Goal: Task Accomplishment & Management: Manage account settings

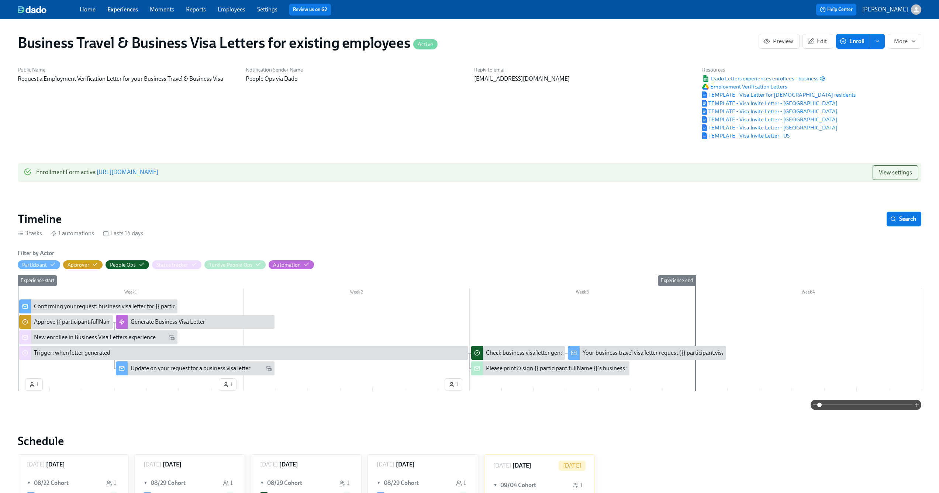
click at [881, 41] on span "enroll" at bounding box center [877, 41] width 7 height 7
click at [866, 60] on span "Enroll manually" at bounding box center [858, 59] width 42 height 8
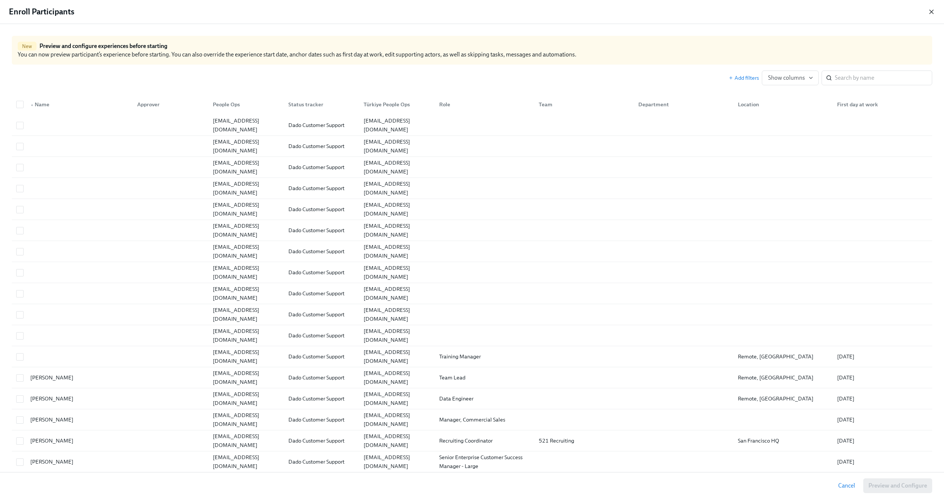
click at [933, 12] on icon "button" at bounding box center [931, 11] width 7 height 7
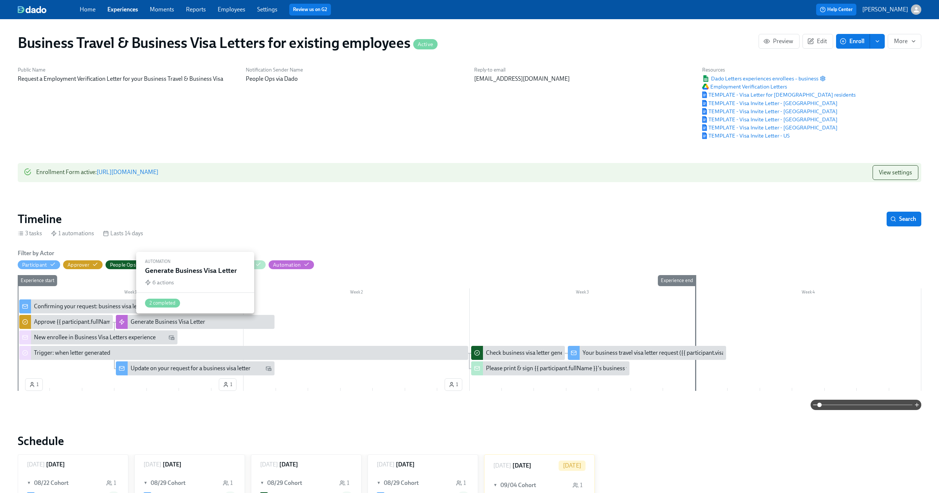
click at [156, 326] on div "Generate Business Visa Letter" at bounding box center [168, 322] width 75 height 8
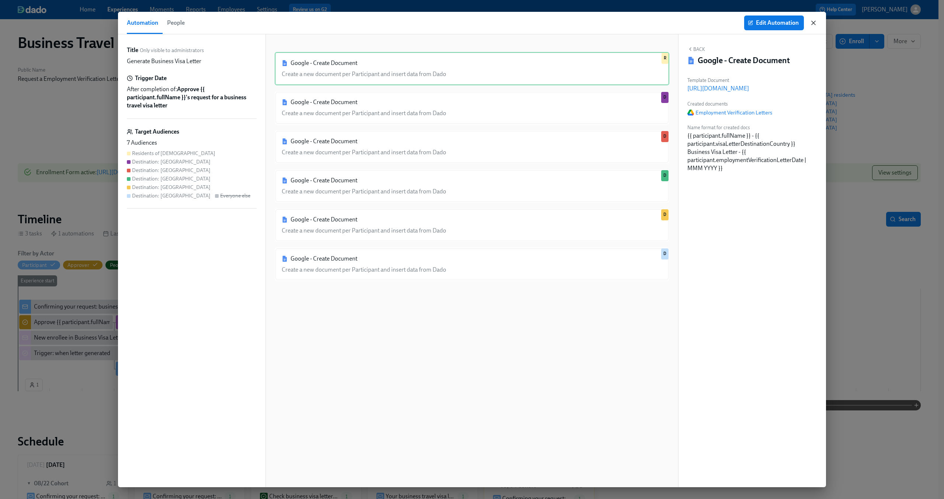
click at [816, 23] on icon "button" at bounding box center [813, 22] width 7 height 7
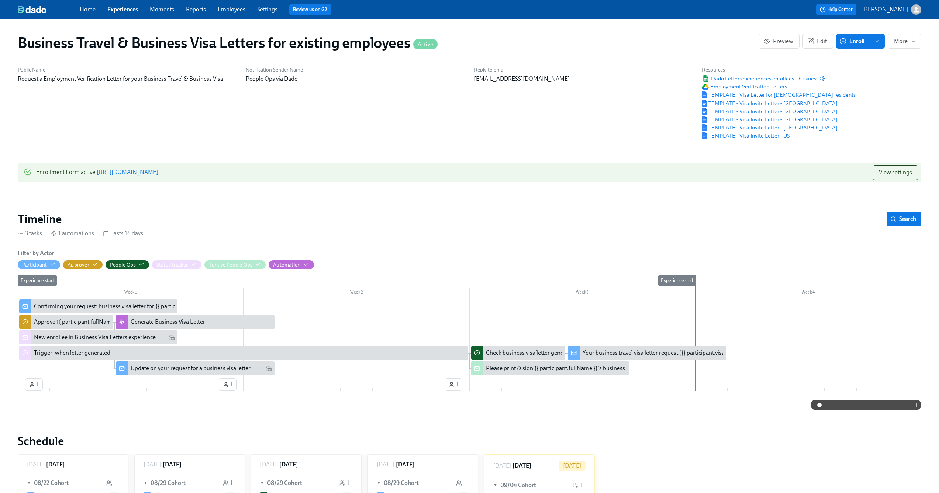
click at [139, 337] on div "New enrollee in Business Visa Letters experience" at bounding box center [95, 338] width 122 height 8
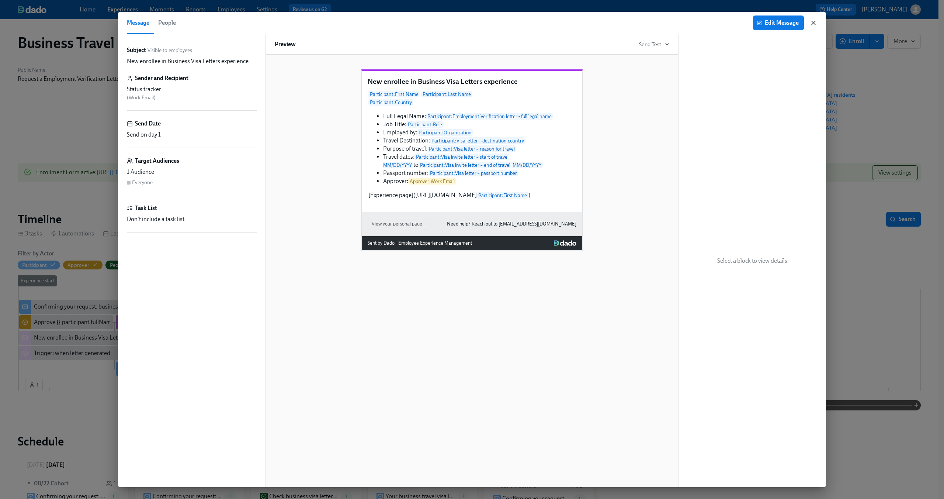
click at [814, 20] on icon "button" at bounding box center [813, 22] width 7 height 7
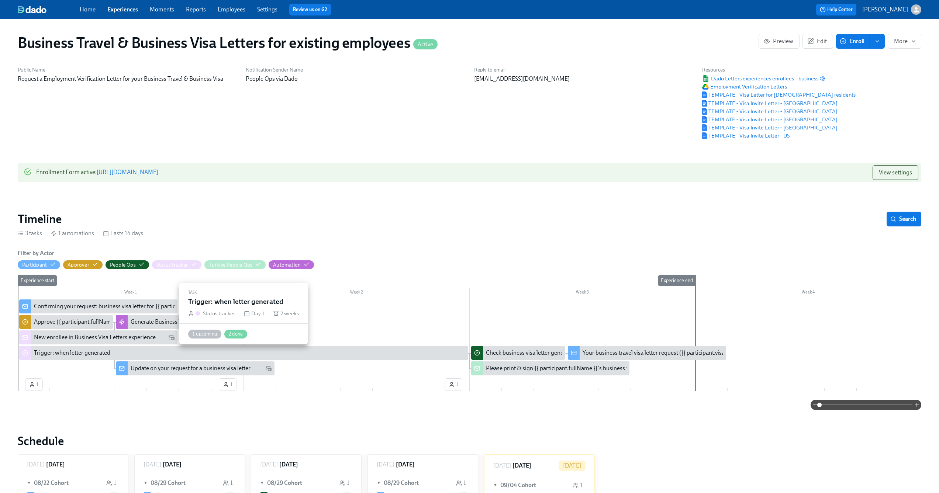
click at [108, 353] on div "Trigger: when letter generated" at bounding box center [72, 353] width 76 height 8
click at [138, 267] on div "People Ops" at bounding box center [127, 265] width 35 height 7
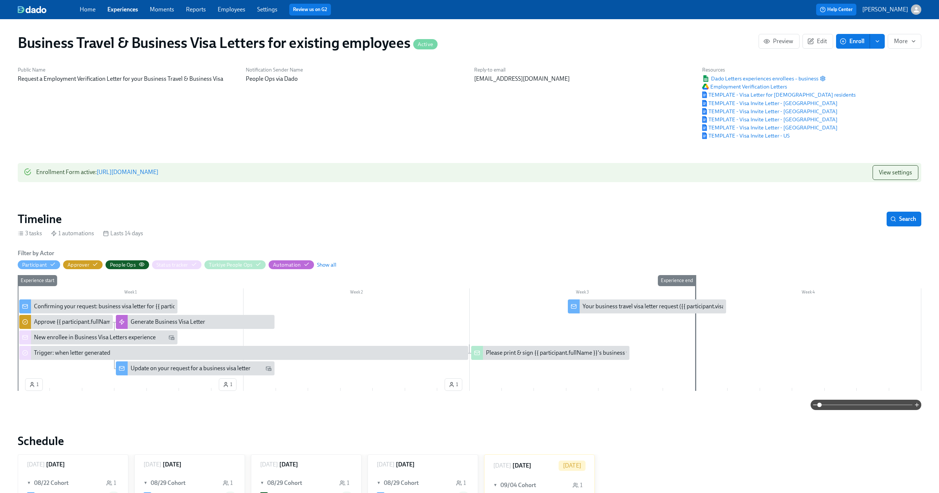
click at [138, 267] on div "People Ops" at bounding box center [127, 265] width 35 height 7
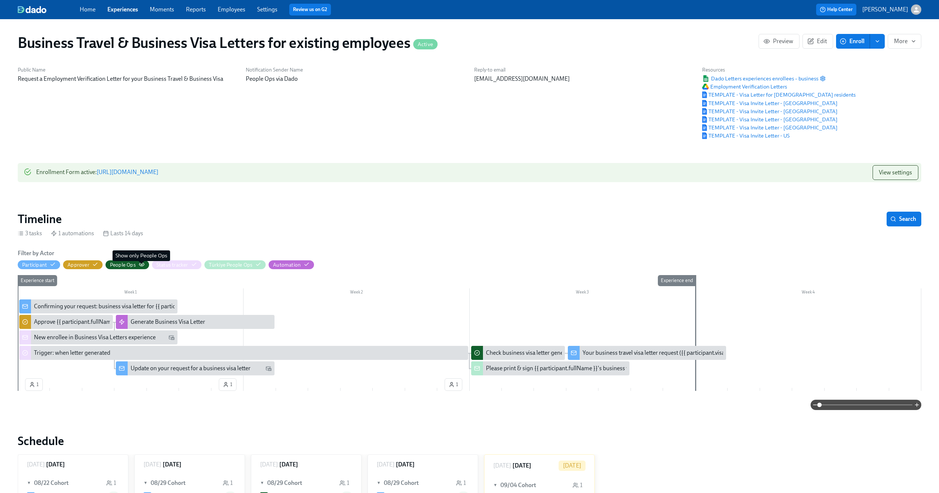
click at [143, 265] on icon "button" at bounding box center [141, 264] width 5 height 3
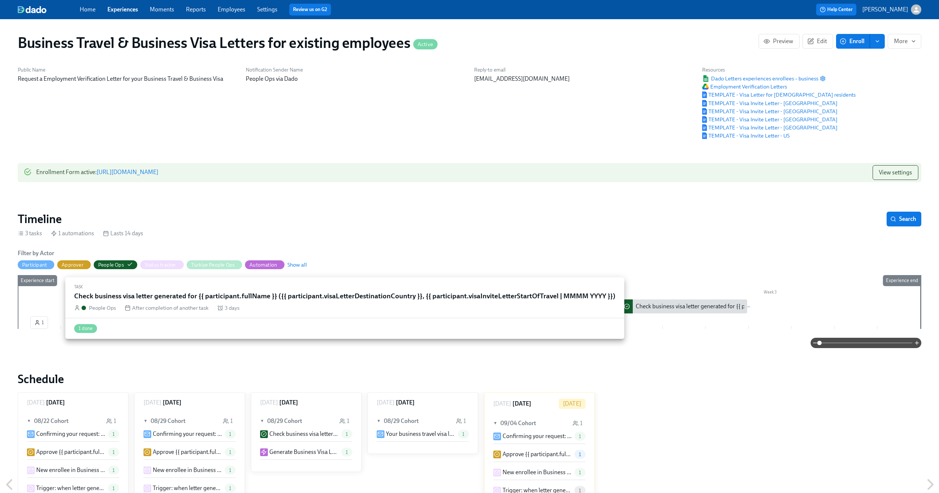
click at [667, 307] on div "Check business visa letter generated for {{ participant.fullName }} ({{ partici…" at bounding box center [853, 307] width 435 height 8
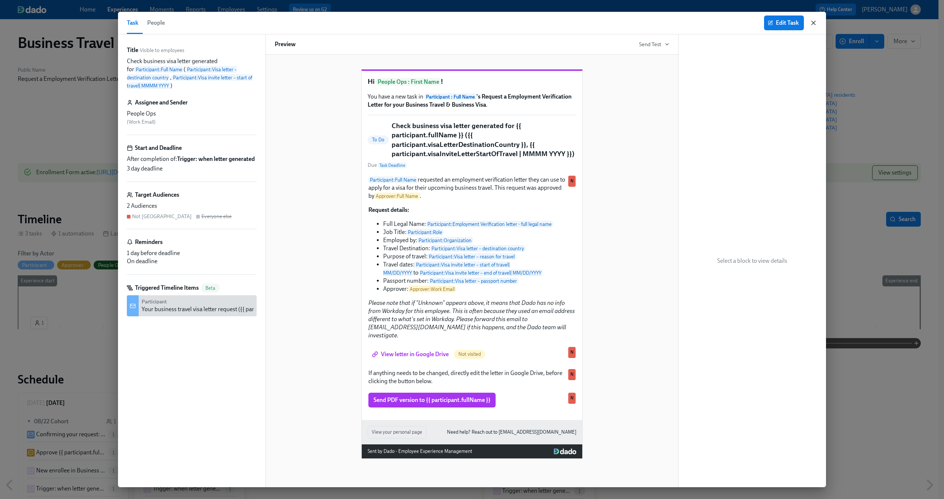
click at [813, 22] on icon "button" at bounding box center [814, 23] width 4 height 4
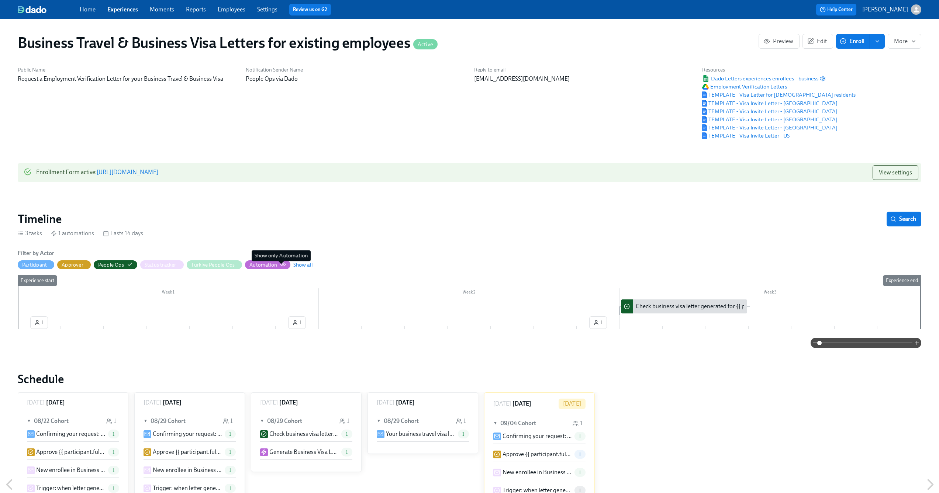
click at [282, 265] on circle "button" at bounding box center [282, 264] width 1 height 1
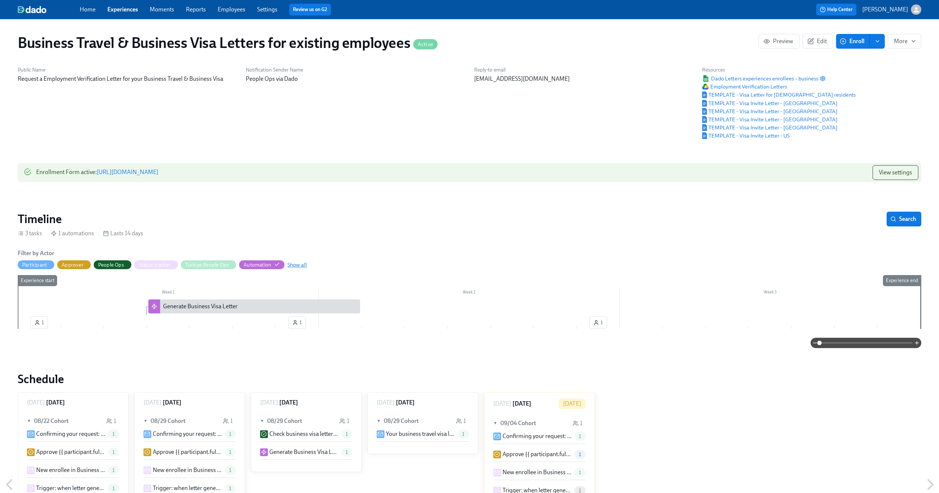
click at [292, 263] on span "Show all" at bounding box center [297, 264] width 20 height 7
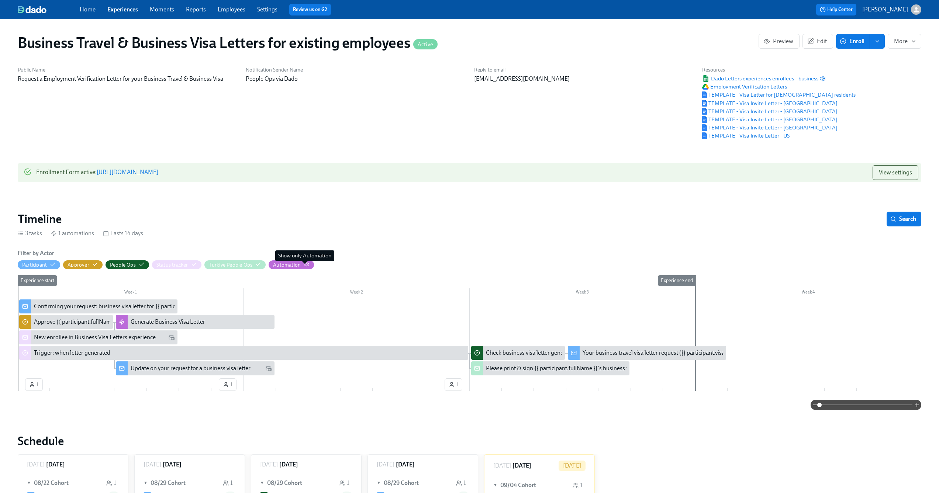
click at [306, 265] on icon "button" at bounding box center [307, 265] width 6 height 6
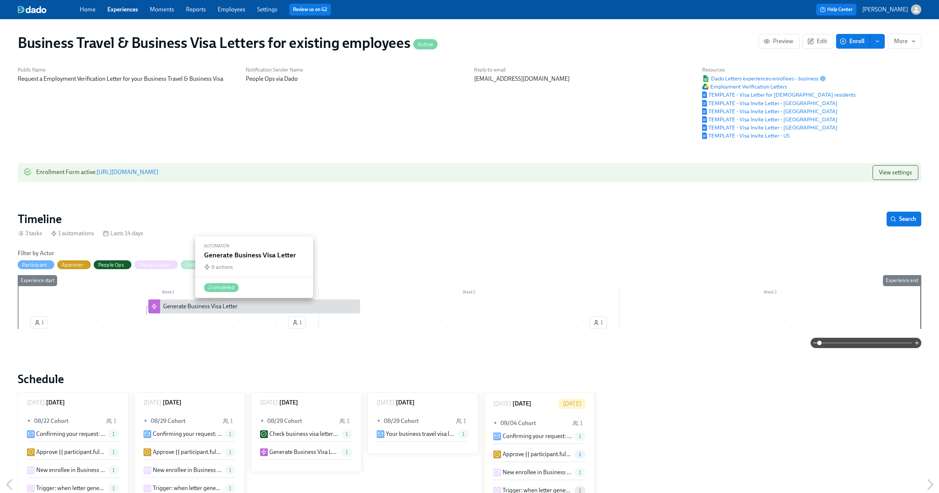
click at [250, 308] on div "Generate Business Visa Letter" at bounding box center [260, 307] width 194 height 8
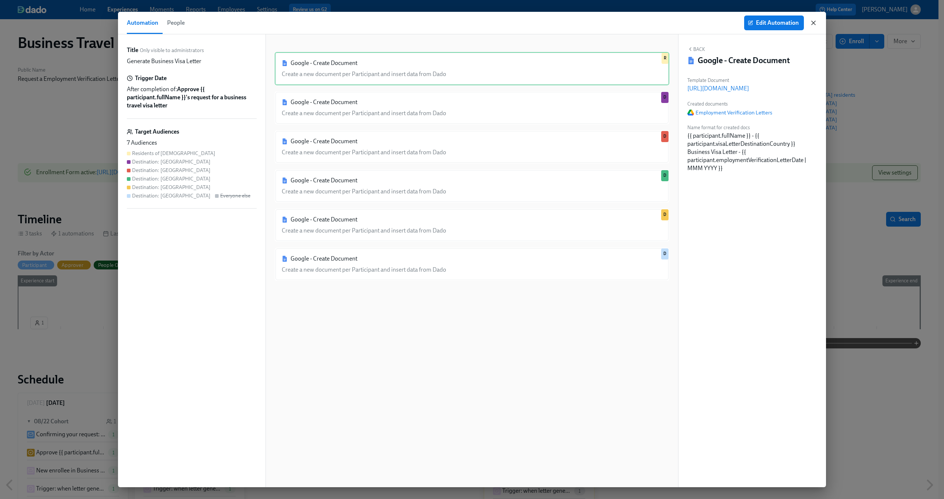
click at [812, 24] on icon "button" at bounding box center [813, 22] width 7 height 7
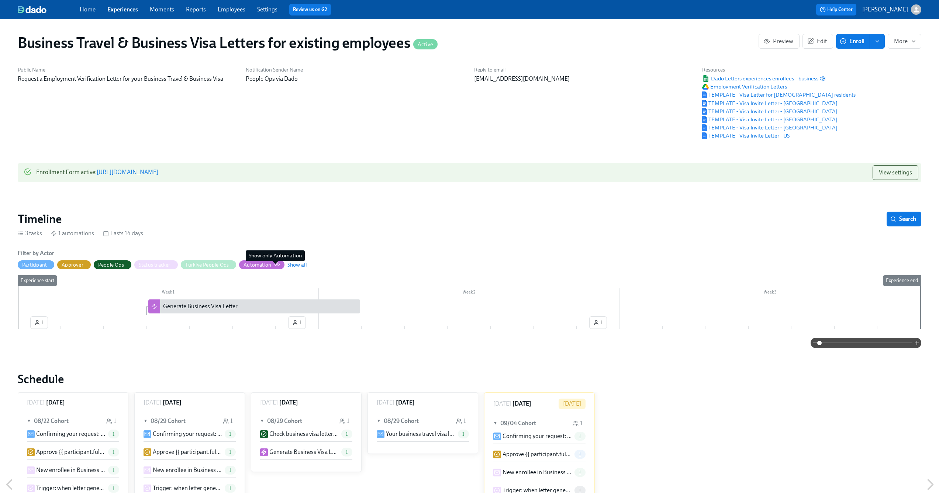
click at [279, 267] on icon "button" at bounding box center [277, 265] width 6 height 6
click at [277, 265] on icon "button" at bounding box center [277, 265] width 6 height 6
click at [296, 267] on span "Show all" at bounding box center [297, 264] width 20 height 7
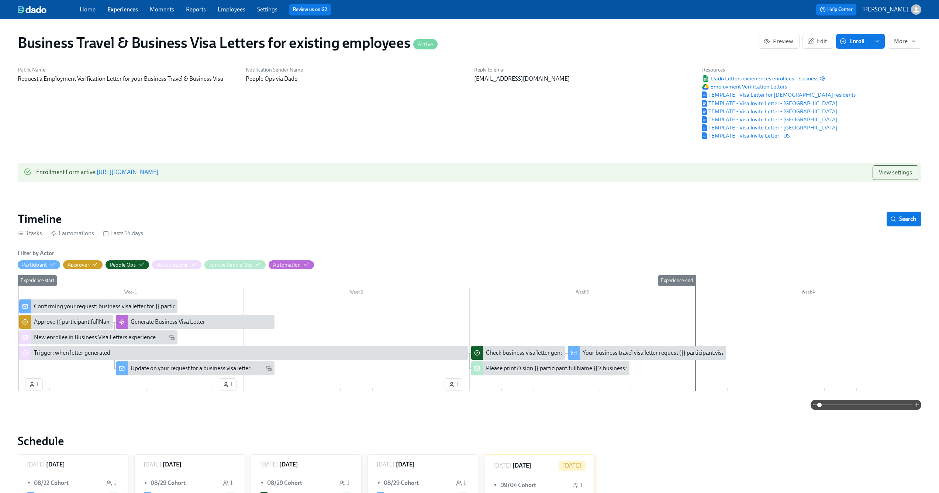
click at [96, 307] on div "Confirming your request: business visa letter for {{ participant.visaLetterDest…" at bounding box center [151, 307] width 235 height 8
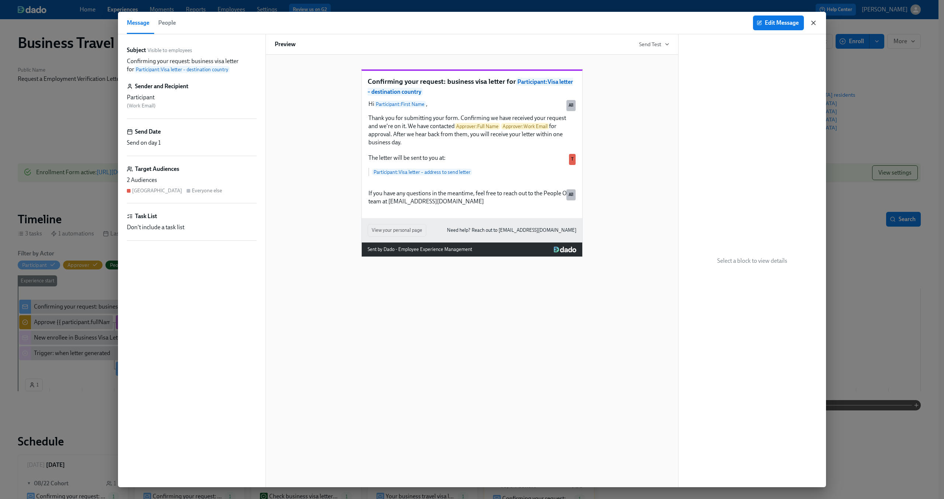
click at [814, 24] on icon "button" at bounding box center [814, 23] width 4 height 4
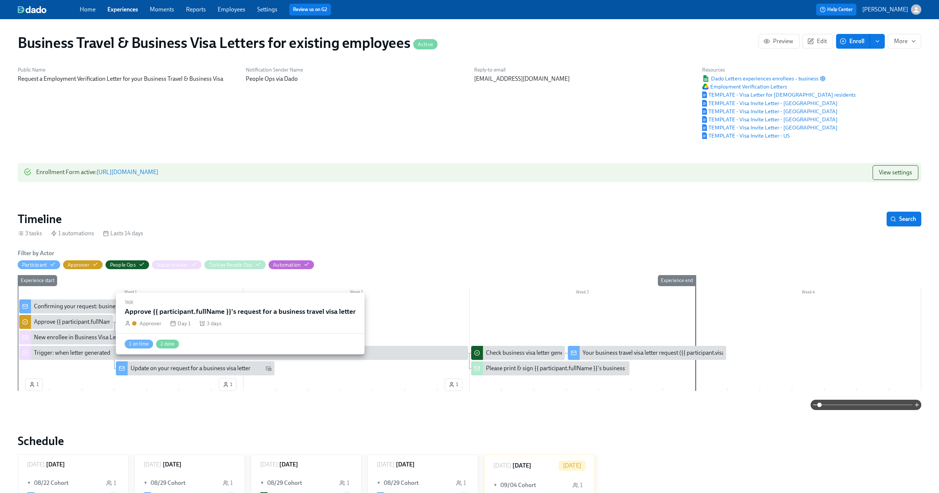
click at [69, 321] on div "Approve {{ participant.fullName }}'s request for a business travel visa letter" at bounding box center [127, 322] width 186 height 8
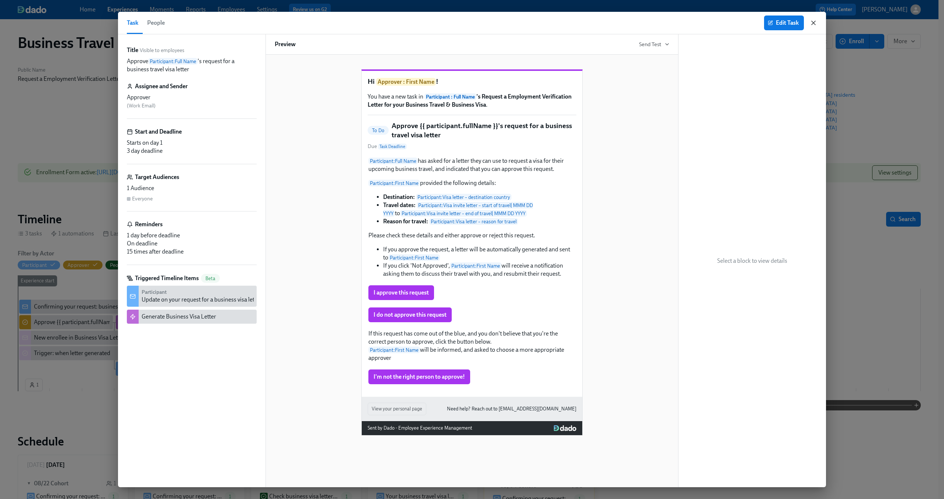
click at [814, 24] on icon "button" at bounding box center [813, 22] width 7 height 7
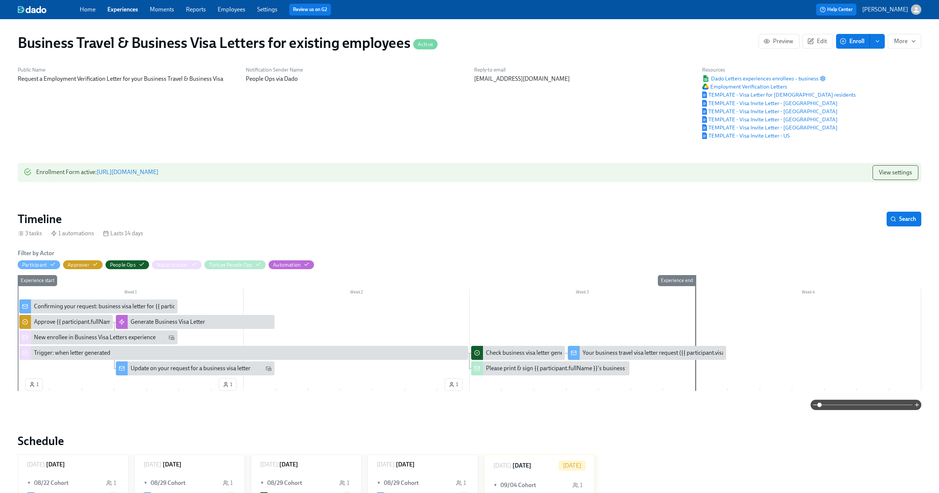
click at [158, 172] on link "https://my.dadohr.com/enrollmentForms/CkCwoNkVWtRzLDjNcwb3bz-Wu7ZpTA4iW" at bounding box center [128, 172] width 62 height 7
click at [163, 322] on div "Generate Business Visa Letter" at bounding box center [168, 322] width 75 height 8
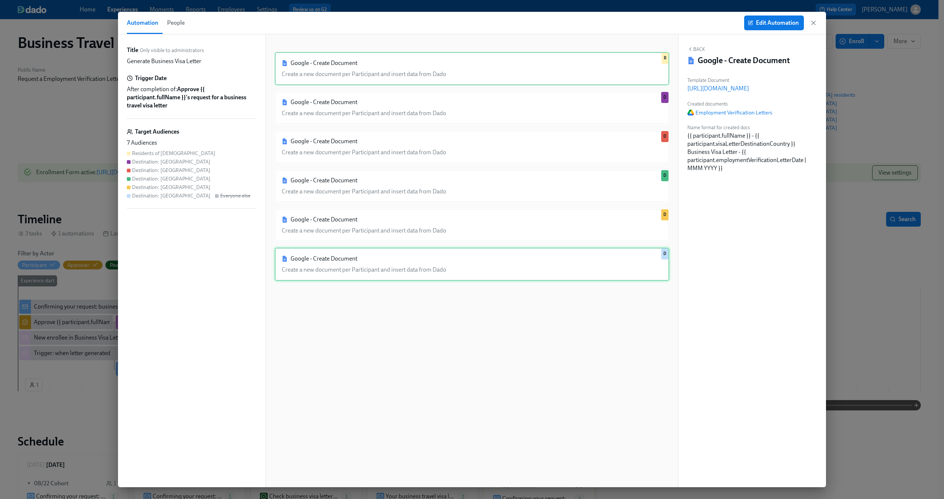
click at [394, 272] on div "Google - Create Document Create a new document per Participant and insert data …" at bounding box center [472, 264] width 395 height 33
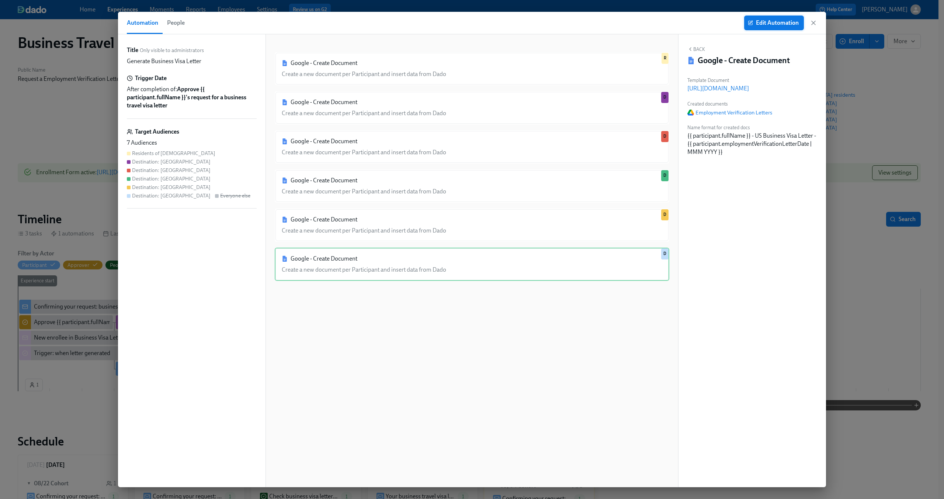
click at [764, 23] on span "Edit Automation" at bounding box center [774, 22] width 49 height 7
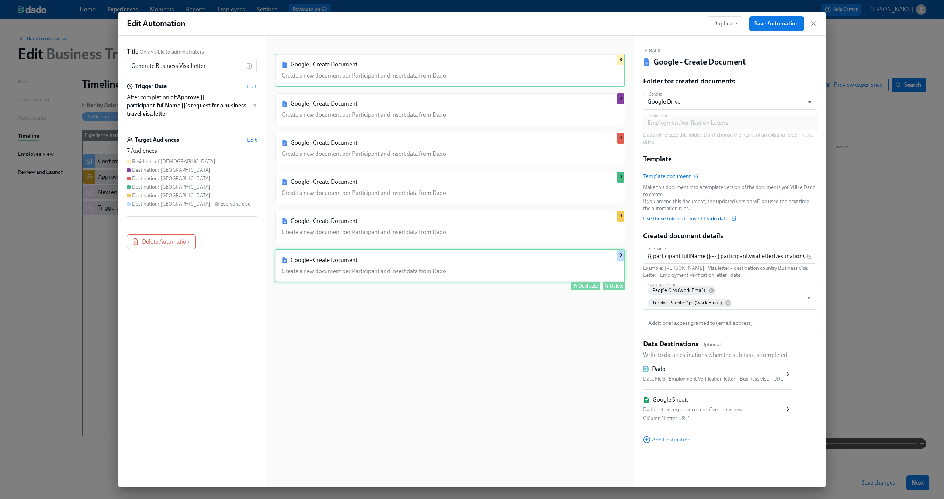
click at [554, 277] on div "Google - Create Document Create a new document per Participant and insert data …" at bounding box center [450, 265] width 350 height 33
type input "{{ participant.fullName }} - US Business Visa Letter - {{ participant.employmen…"
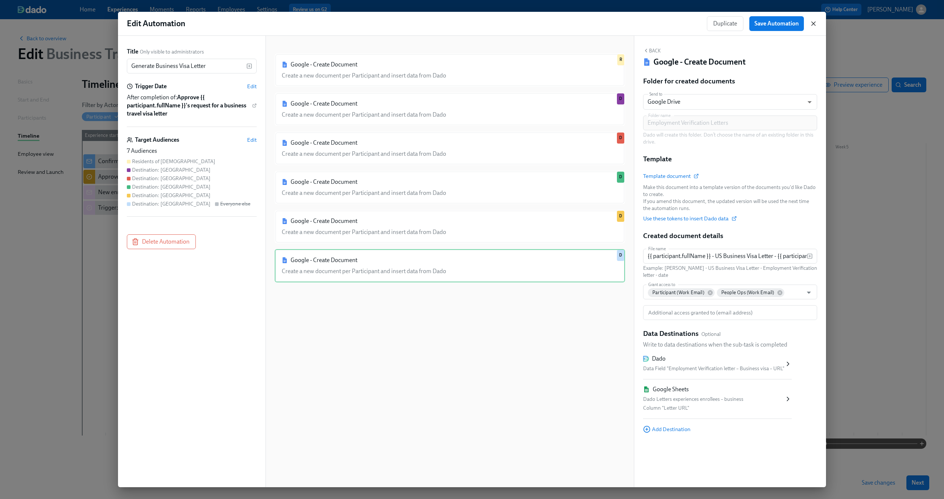
click at [817, 22] on icon "button" at bounding box center [813, 23] width 7 height 7
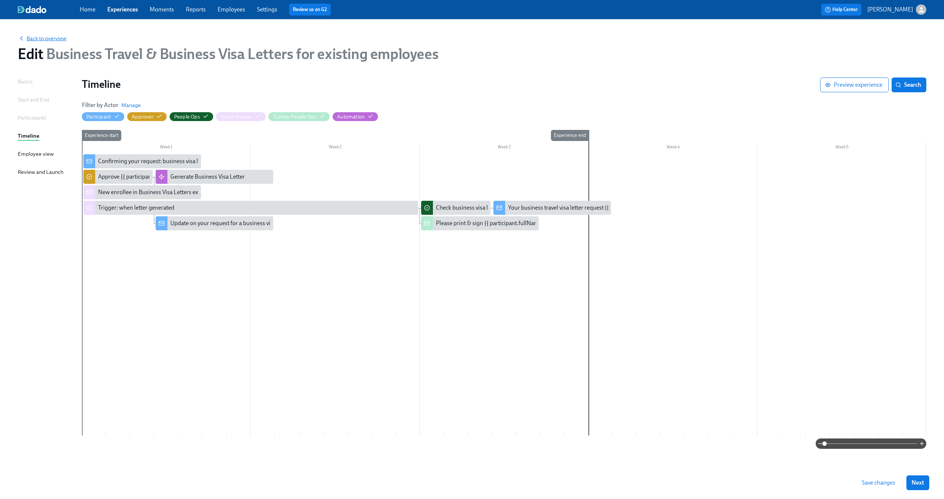
click at [52, 38] on span "Back to overview" at bounding box center [42, 38] width 49 height 7
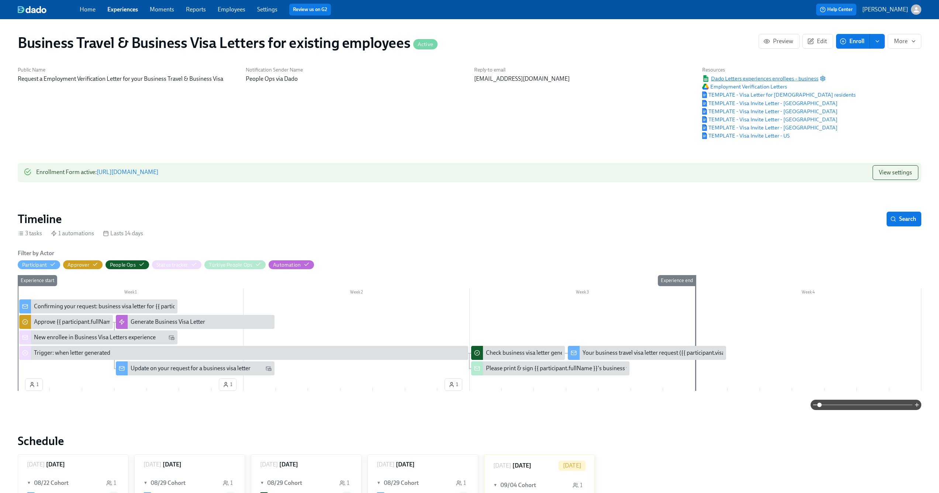
drag, startPoint x: 699, startPoint y: 79, endPoint x: 809, endPoint y: 81, distance: 110.0
click at [809, 81] on div "Resources Dado Letters experiences enrollees – business Employment Verification…" at bounding box center [779, 103] width 162 height 82
drag, startPoint x: 802, startPoint y: 78, endPoint x: 797, endPoint y: 86, distance: 9.8
click at [797, 86] on div "Resources Dado Letters experiences enrollees – business Employment Verification…" at bounding box center [779, 103] width 162 height 82
drag, startPoint x: 830, startPoint y: 80, endPoint x: 781, endPoint y: 79, distance: 49.5
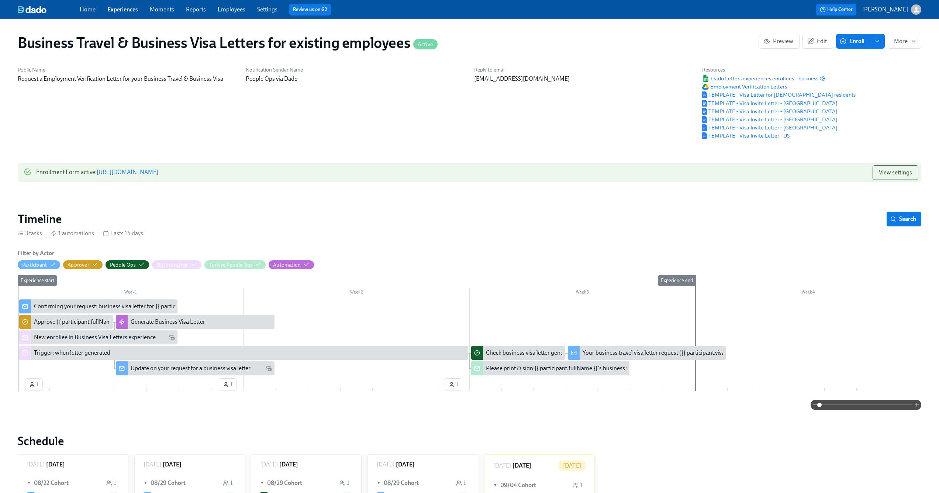
click at [781, 79] on div "Public Name Request a Employment Verification Letter for your Business Travel &…" at bounding box center [469, 103] width 912 height 82
drag, startPoint x: 800, startPoint y: 87, endPoint x: 720, endPoint y: 79, distance: 80.5
click at [720, 79] on div "Resources Dado Letters experiences enrollees – business Employment Verification…" at bounding box center [779, 103] width 162 height 82
drag, startPoint x: 720, startPoint y: 79, endPoint x: 203, endPoint y: 1, distance: 522.4
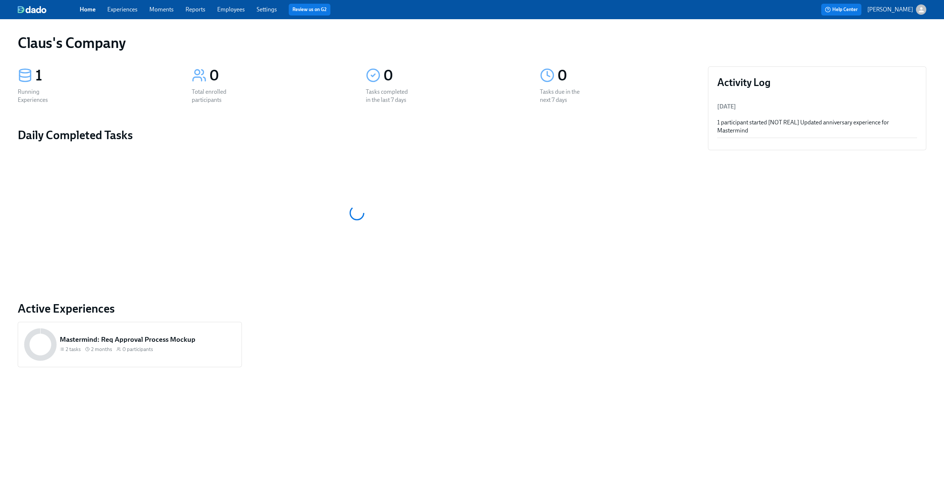
click at [281, 86] on div "0 Total enrolled participants" at bounding box center [270, 85] width 174 height 55
click at [108, 84] on div "1" at bounding box center [104, 75] width 139 height 18
click at [125, 10] on link "Experiences" at bounding box center [122, 9] width 30 height 7
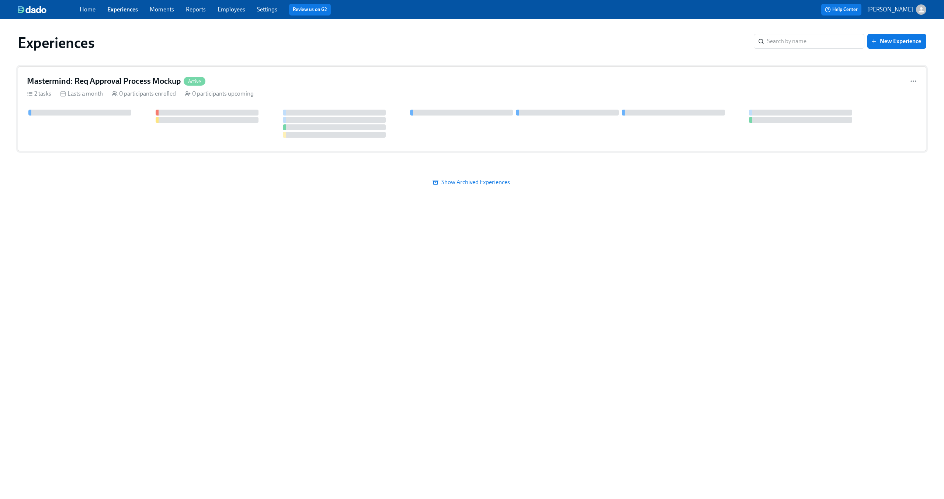
click at [97, 76] on h4 "Mastermind: Req Approval Process Mockup" at bounding box center [104, 81] width 154 height 11
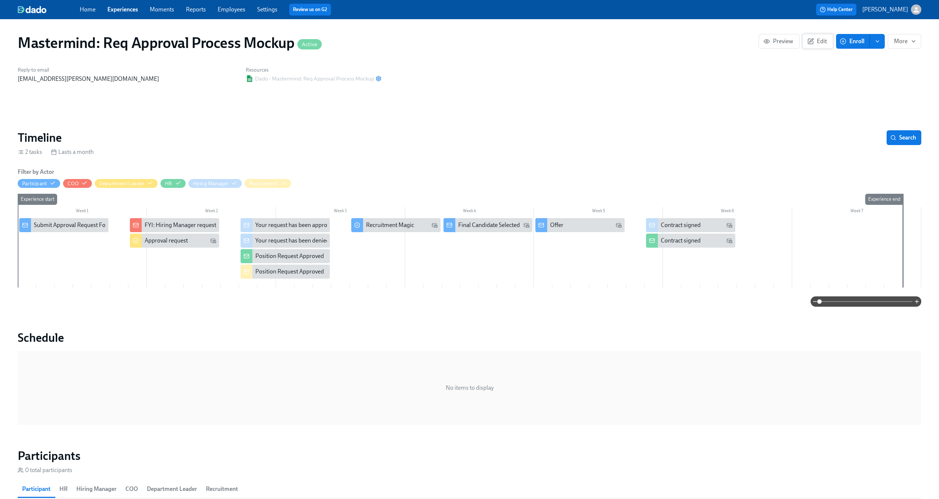
click at [823, 47] on button "Edit" at bounding box center [817, 41] width 31 height 15
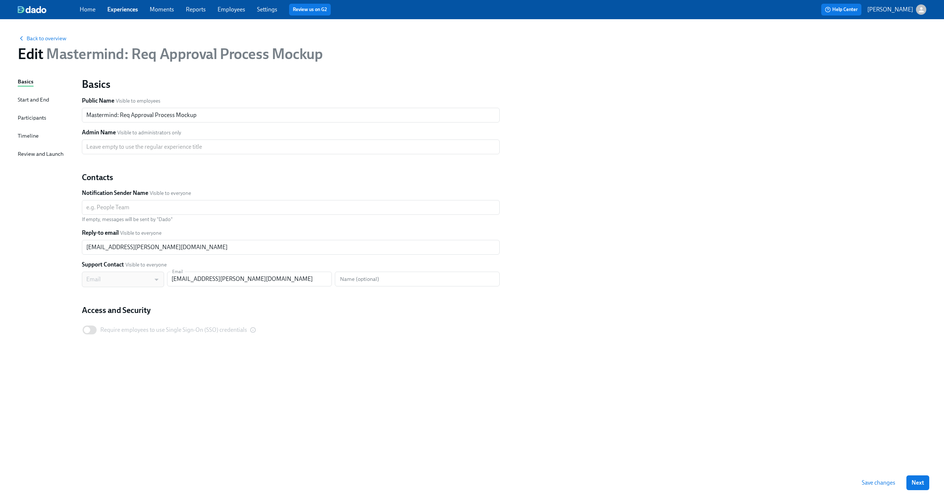
click at [29, 137] on div "Timeline" at bounding box center [28, 136] width 21 height 8
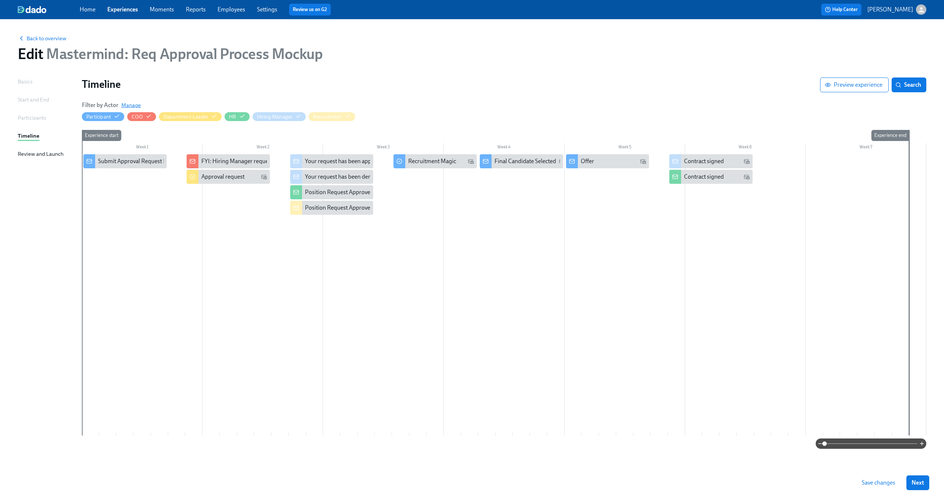
click at [136, 106] on span "Manage" at bounding box center [131, 104] width 20 height 7
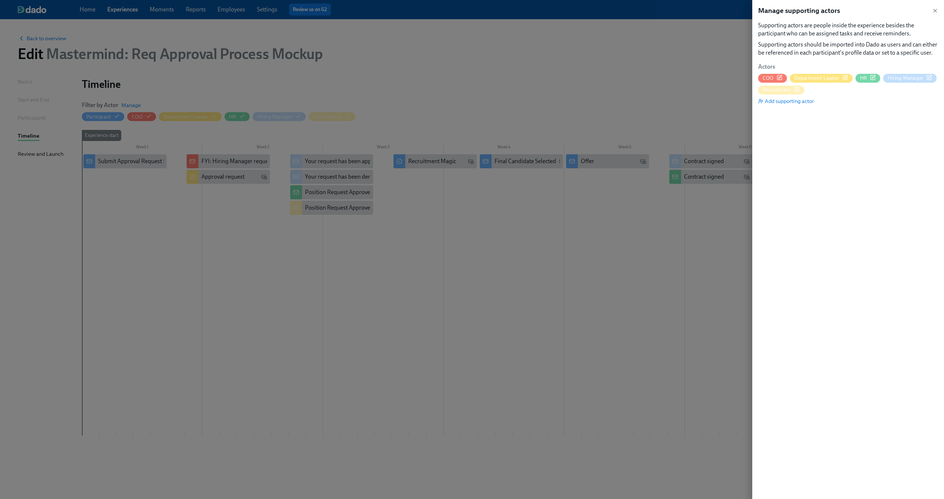
click at [873, 77] on icon "button" at bounding box center [873, 78] width 6 height 6
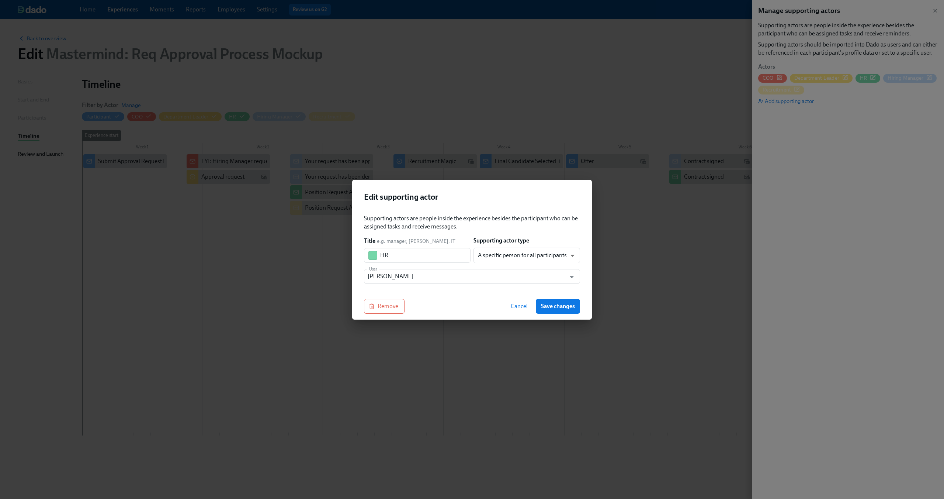
click at [518, 301] on button "Cancel" at bounding box center [519, 306] width 27 height 15
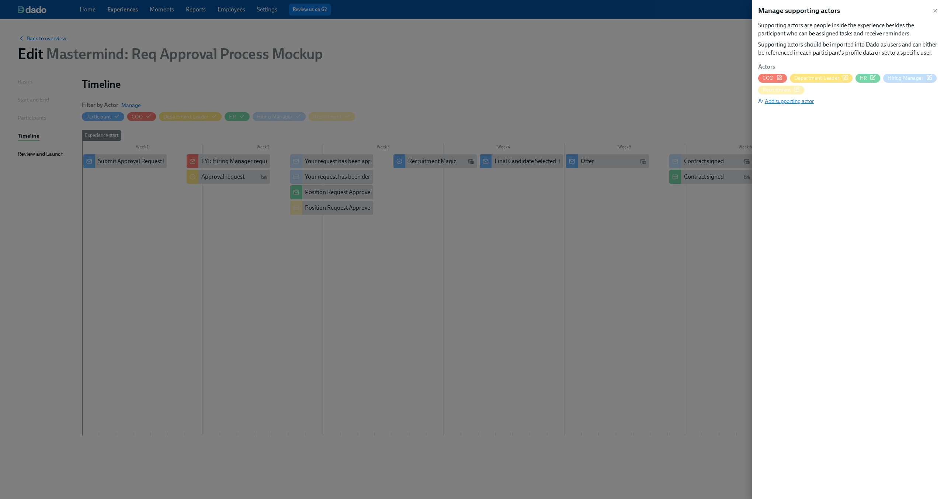
click at [810, 103] on span "Add supporting actor" at bounding box center [787, 100] width 56 height 7
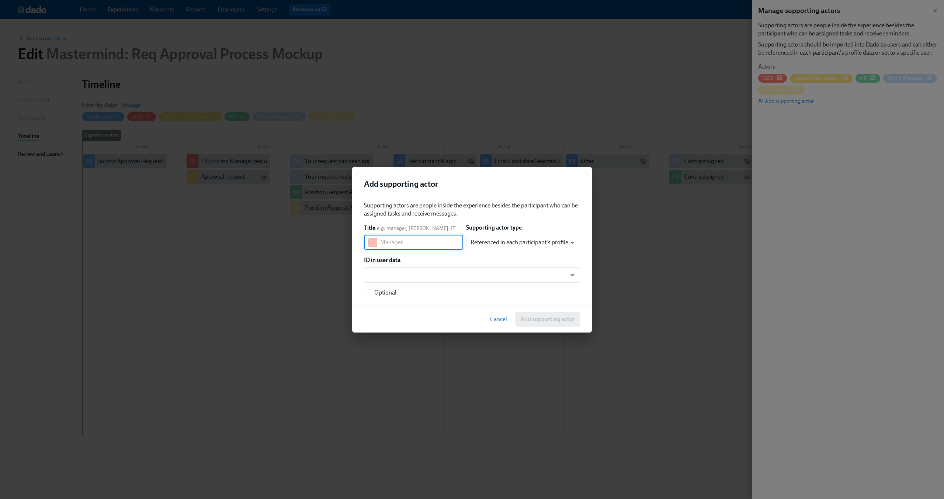
click at [449, 248] on input "text" at bounding box center [421, 242] width 83 height 15
type input "Test"
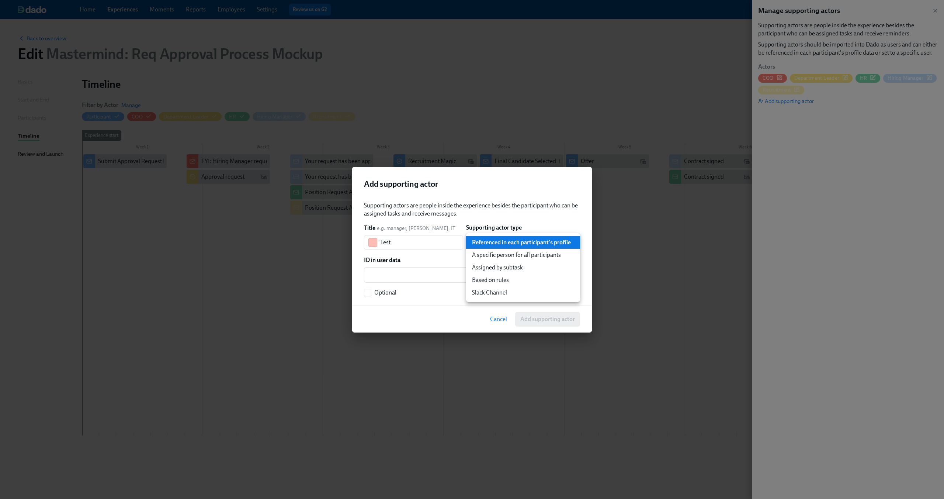
click at [499, 239] on body "Home Experiences Moments Reports Employees Settings Review us on G2 Help Center…" at bounding box center [472, 249] width 944 height 499
click at [502, 256] on li "A specific person for all participants" at bounding box center [523, 255] width 114 height 13
type input "staticUser"
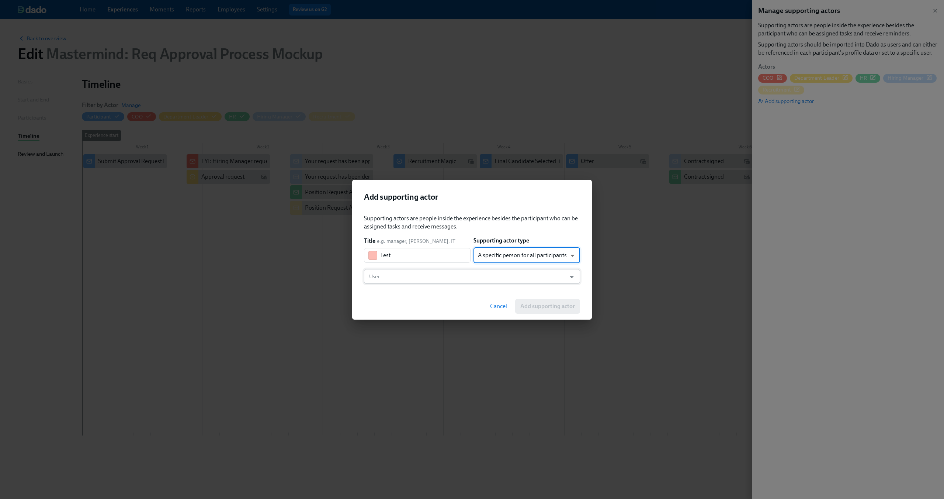
click at [448, 275] on input "User" at bounding box center [465, 276] width 195 height 15
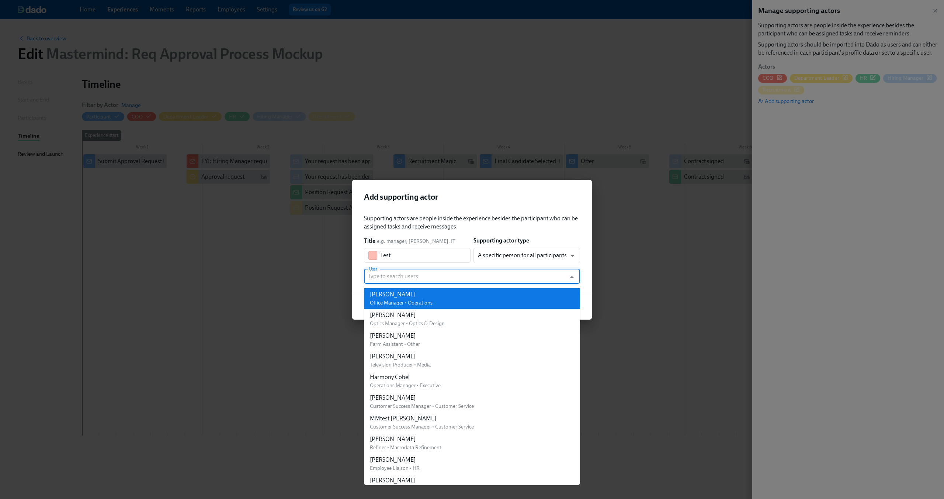
click at [449, 291] on li "Joan Holloway Office Manager • Operations" at bounding box center [472, 298] width 216 height 21
type input "Joan Holloway"
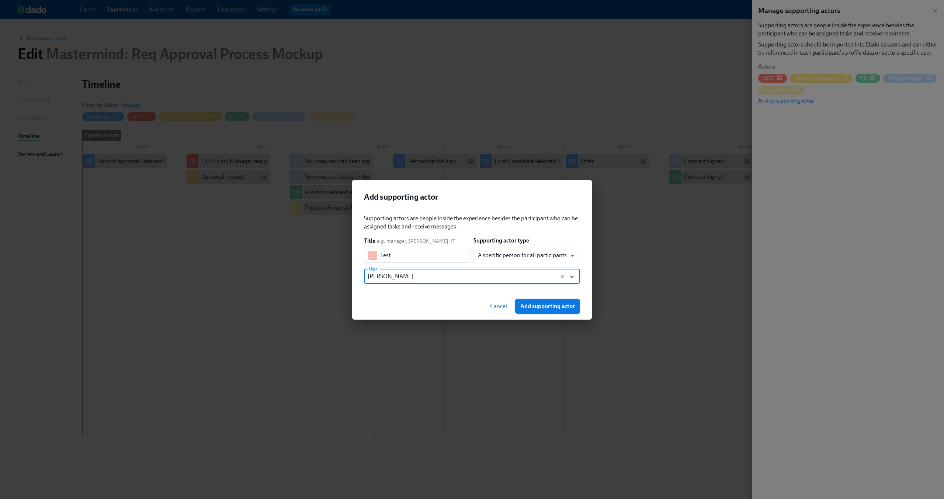
click at [553, 304] on span "Add supporting actor" at bounding box center [548, 306] width 55 height 7
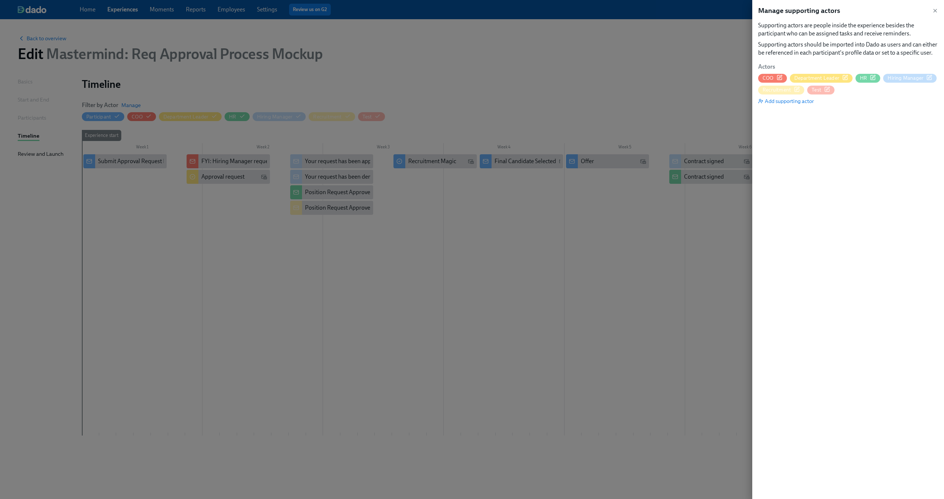
click at [776, 179] on div "Manage supporting actors Supporting actors are people inside the experience bes…" at bounding box center [849, 249] width 192 height 499
click at [828, 90] on icon "button" at bounding box center [827, 88] width 3 height 3
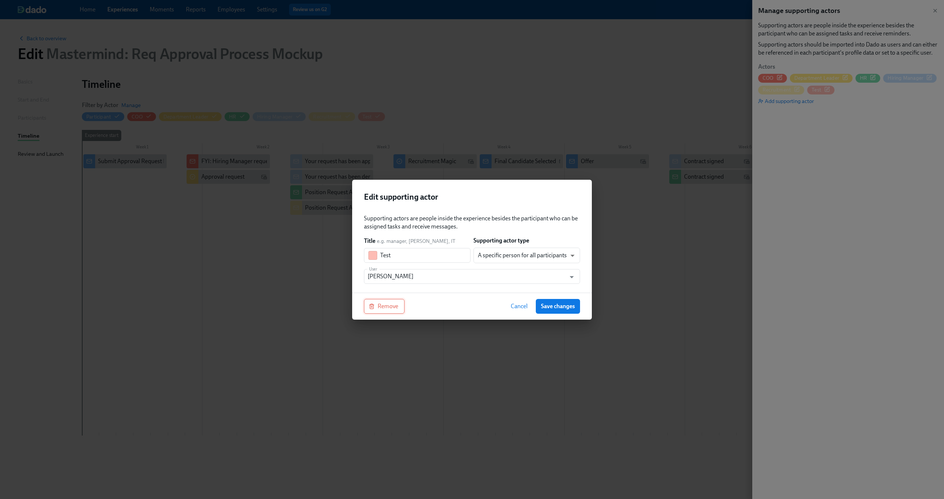
click at [402, 305] on button "Remove" at bounding box center [384, 306] width 41 height 15
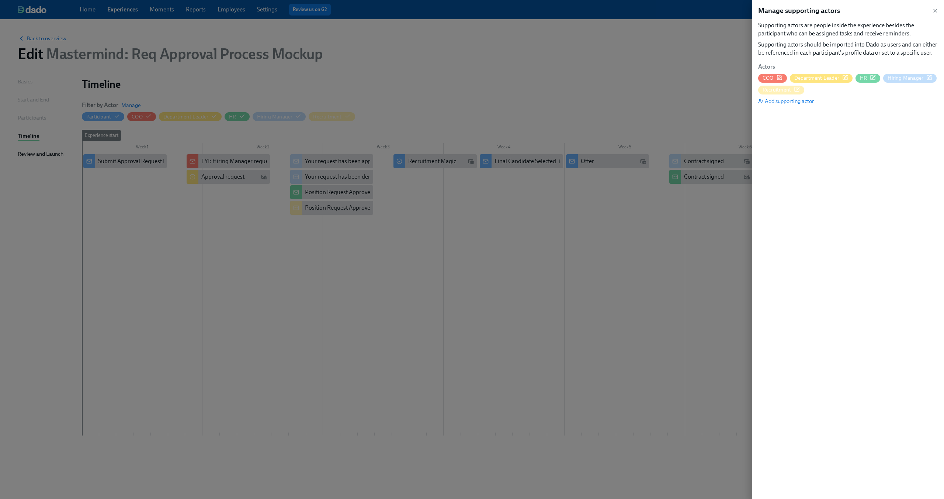
click at [402, 305] on div at bounding box center [472, 249] width 944 height 499
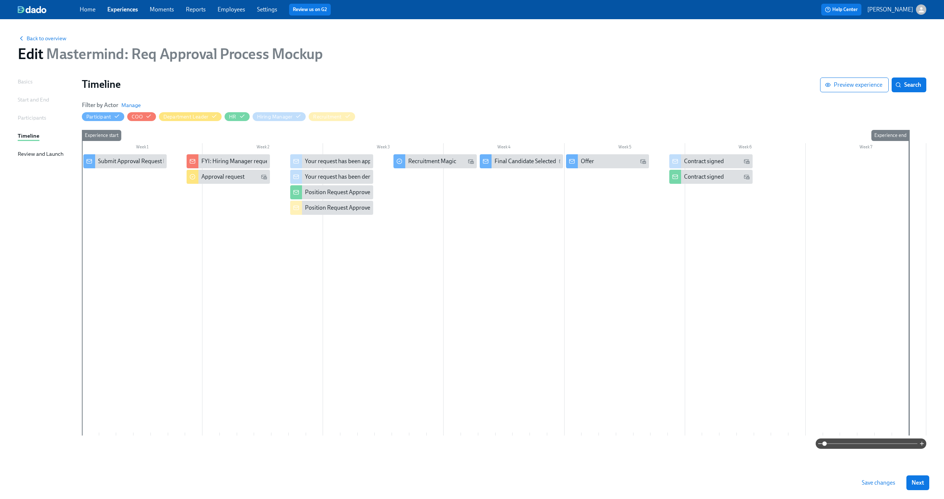
click at [45, 33] on div "Back to overview Edit Mastermind: Req Approval Process Mockup" at bounding box center [472, 48] width 921 height 41
click at [44, 38] on span "Back to overview" at bounding box center [42, 38] width 49 height 7
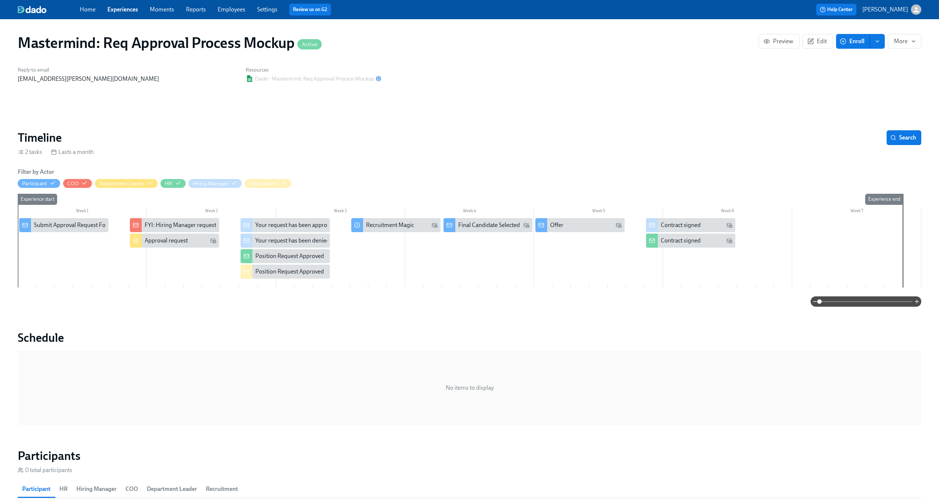
click at [878, 42] on icon "enroll" at bounding box center [877, 41] width 3 height 1
click at [864, 62] on span "Enroll manually" at bounding box center [858, 59] width 42 height 8
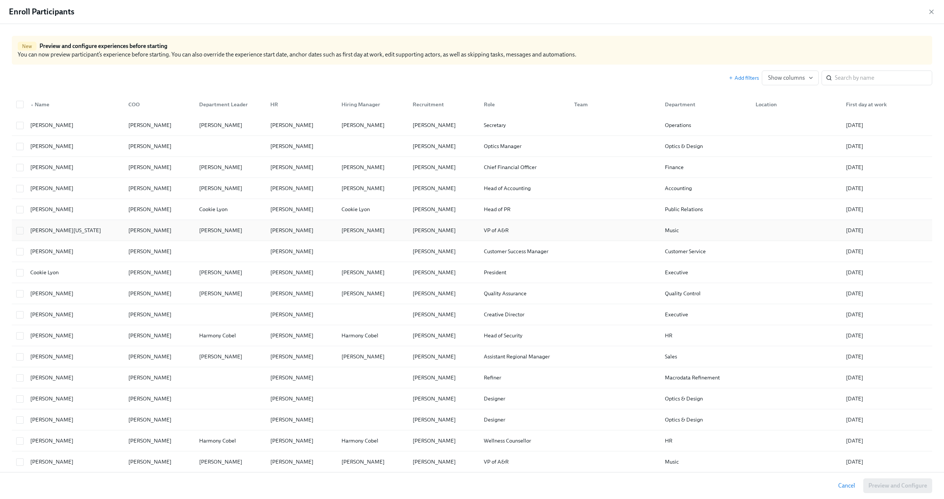
click at [550, 227] on div "VP of A&R" at bounding box center [523, 230] width 91 height 15
checkbox input "true"
click at [899, 486] on span "Preview and Configure (1)" at bounding box center [894, 485] width 67 height 7
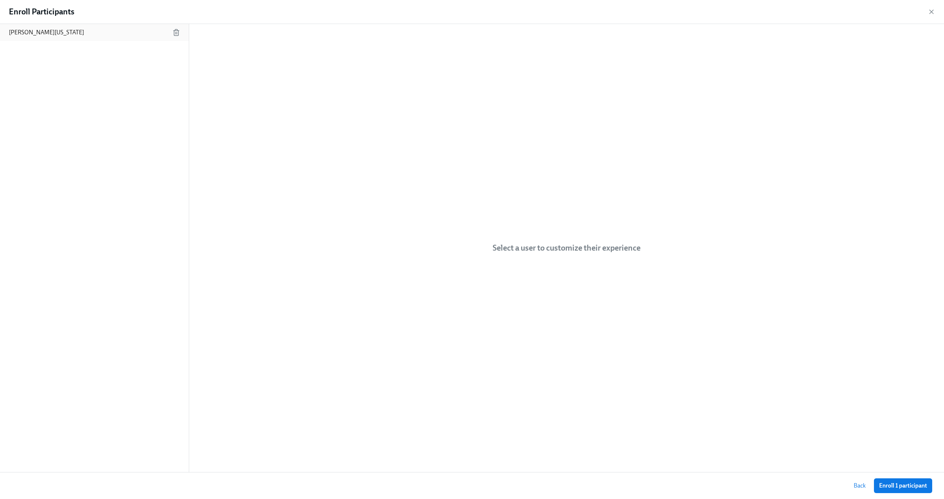
click at [67, 34] on div "Becky Washington" at bounding box center [94, 32] width 189 height 17
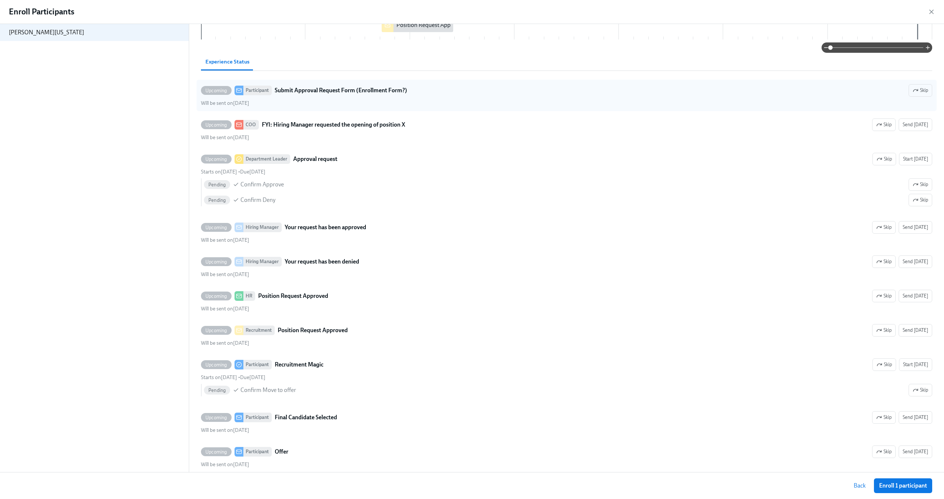
scroll to position [239, 0]
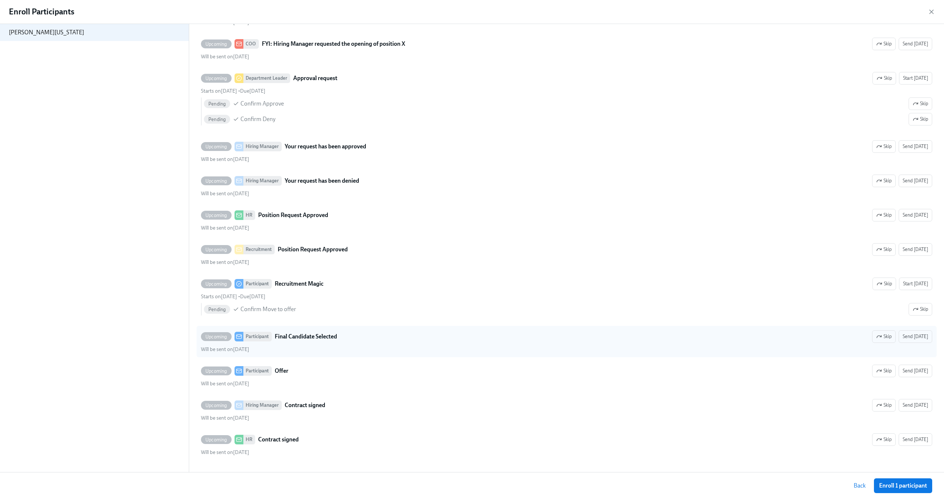
drag, startPoint x: 903, startPoint y: 486, endPoint x: 863, endPoint y: 331, distance: 159.9
click at [863, 331] on div "Enroll Participants Becky Washington Experience start 09/04/2025 09:00 AM CEST …" at bounding box center [472, 249] width 944 height 499
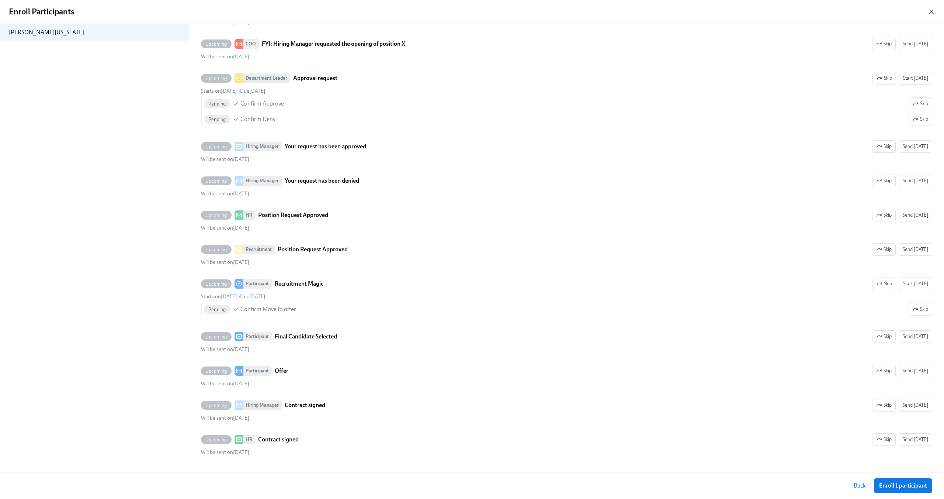
click at [935, 14] on icon "button" at bounding box center [931, 11] width 7 height 7
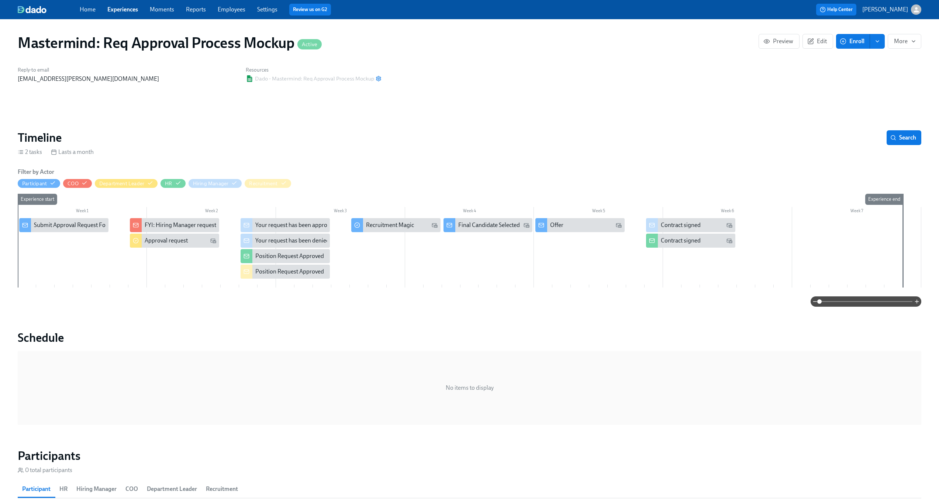
click at [916, 10] on icon "button" at bounding box center [916, 10] width 8 height 8
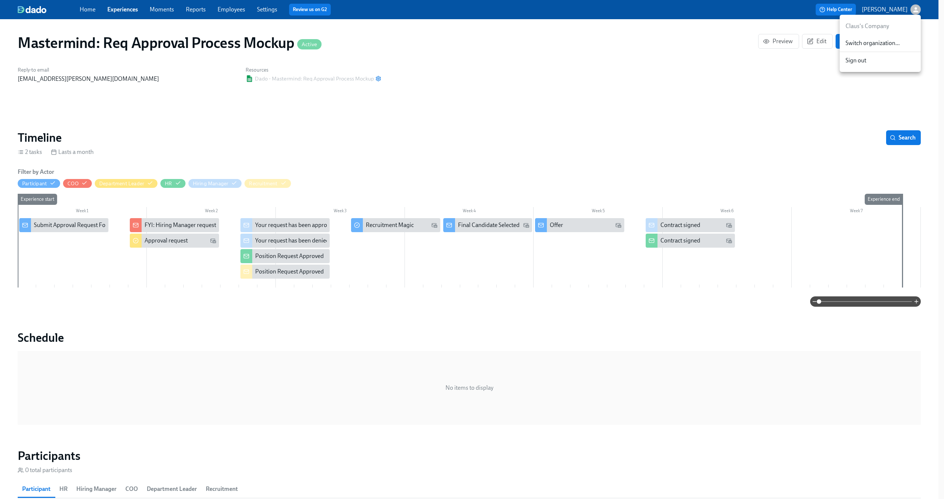
click at [916, 10] on div at bounding box center [472, 249] width 944 height 499
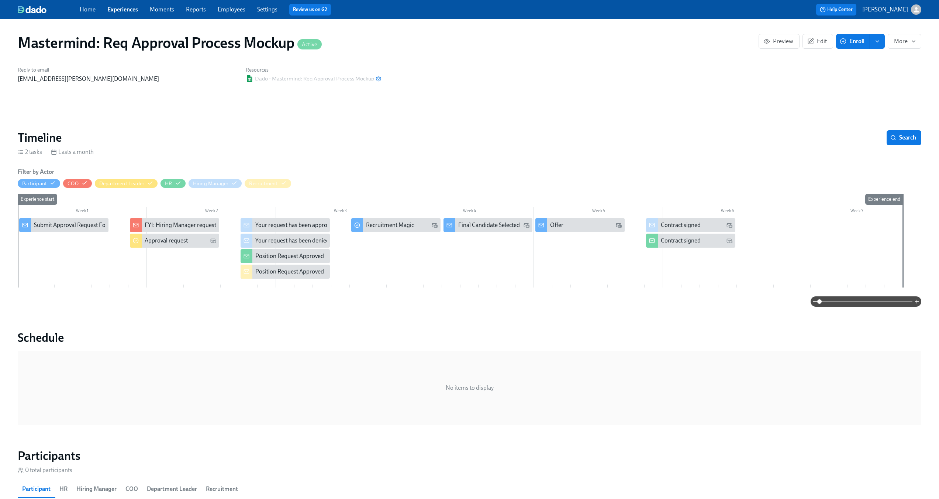
click at [882, 46] on button "enroll" at bounding box center [877, 41] width 15 height 15
click at [866, 62] on span "Enroll manually" at bounding box center [858, 59] width 42 height 8
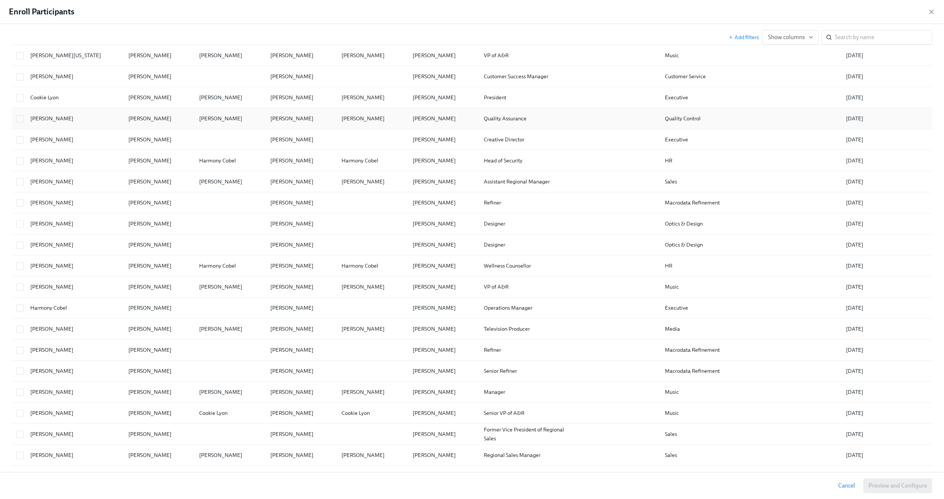
scroll to position [174, 0]
click at [780, 286] on div at bounding box center [795, 287] width 91 height 15
checkbox input "true"
click at [895, 486] on span "Preview and Configure (1)" at bounding box center [894, 485] width 67 height 7
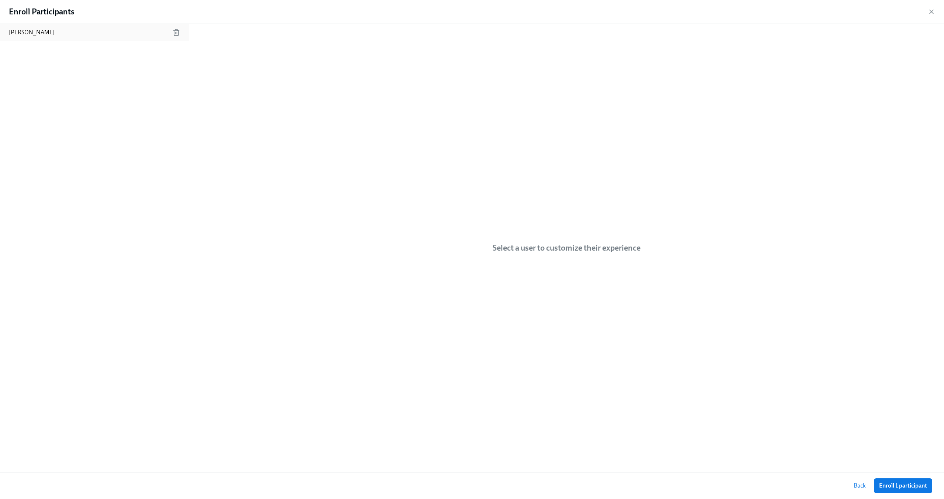
click at [29, 38] on div "Hakeem Lyon" at bounding box center [94, 32] width 189 height 17
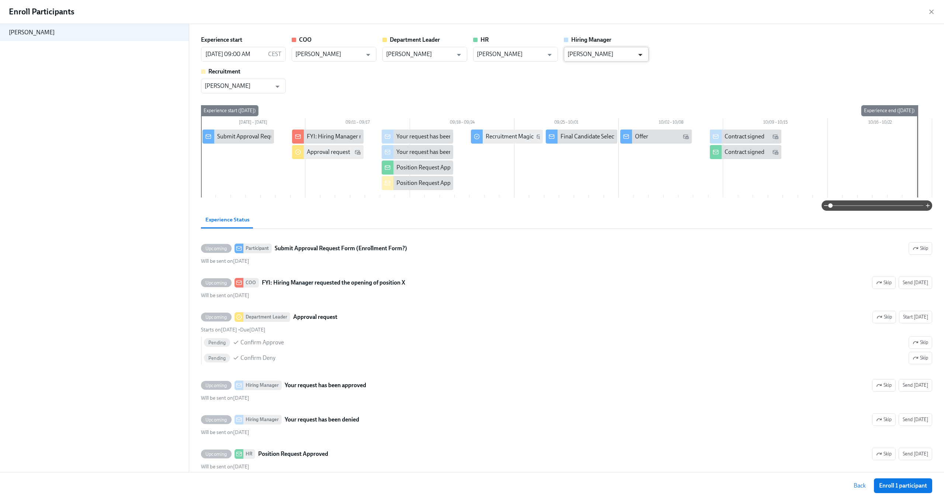
click at [645, 52] on icon "Open" at bounding box center [641, 55] width 10 height 10
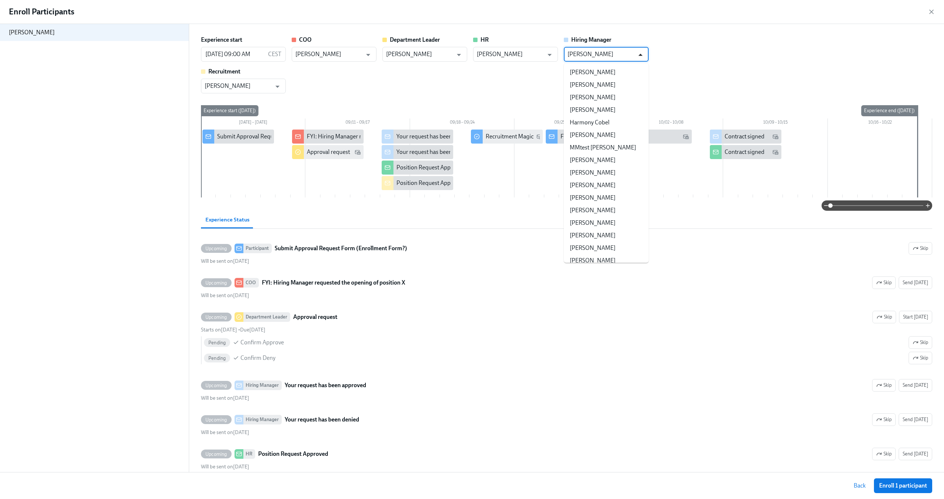
scroll to position [432, 0]
click at [645, 52] on icon "Close" at bounding box center [641, 55] width 10 height 10
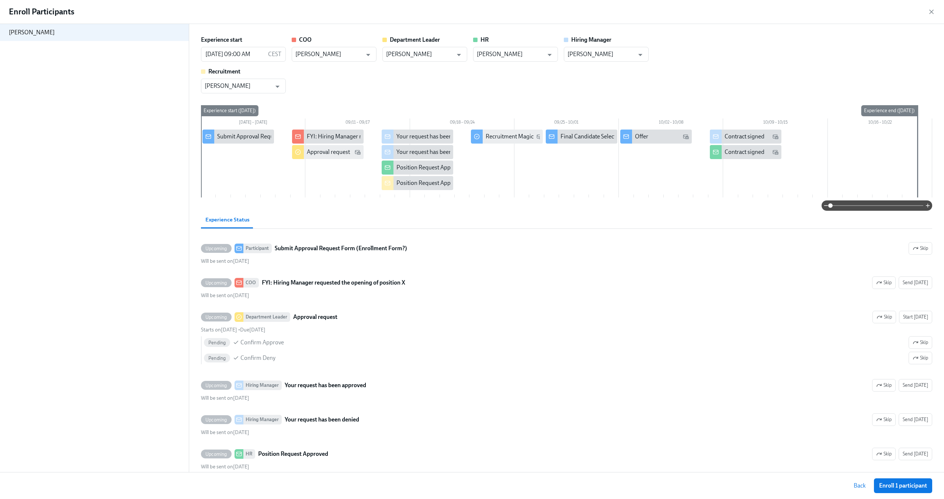
click at [660, 52] on div "Experience start 09/04/2025 09:00 AM CEST ​ COO Xzibit Jackson ​ Department Lea…" at bounding box center [567, 65] width 732 height 58
click at [642, 56] on icon "Open" at bounding box center [641, 55] width 10 height 10
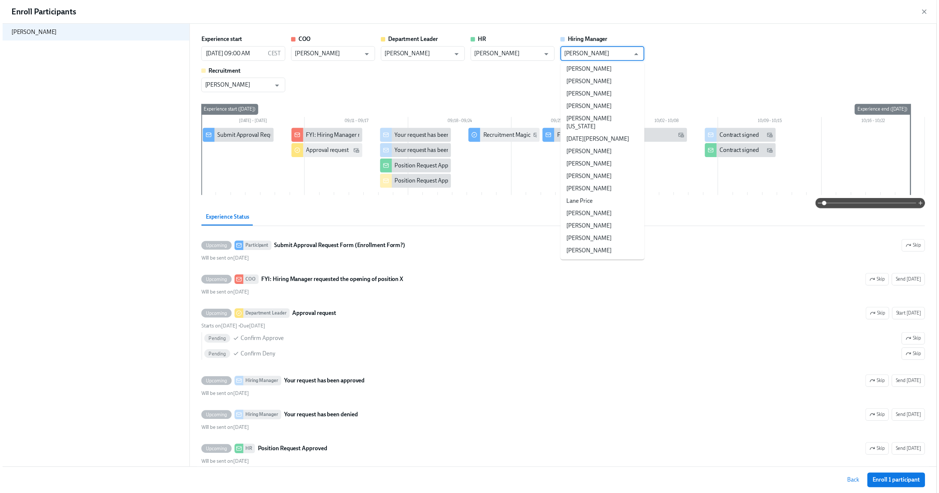
scroll to position [41, 0]
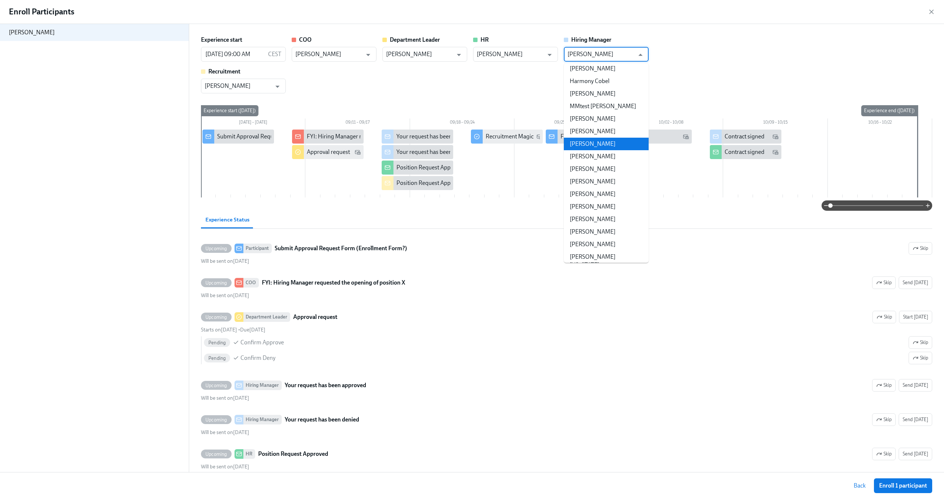
click at [720, 72] on div "Experience start 09/04/2025 09:00 AM CEST ​ COO Xzibit Jackson ​ Department Lea…" at bounding box center [567, 65] width 732 height 58
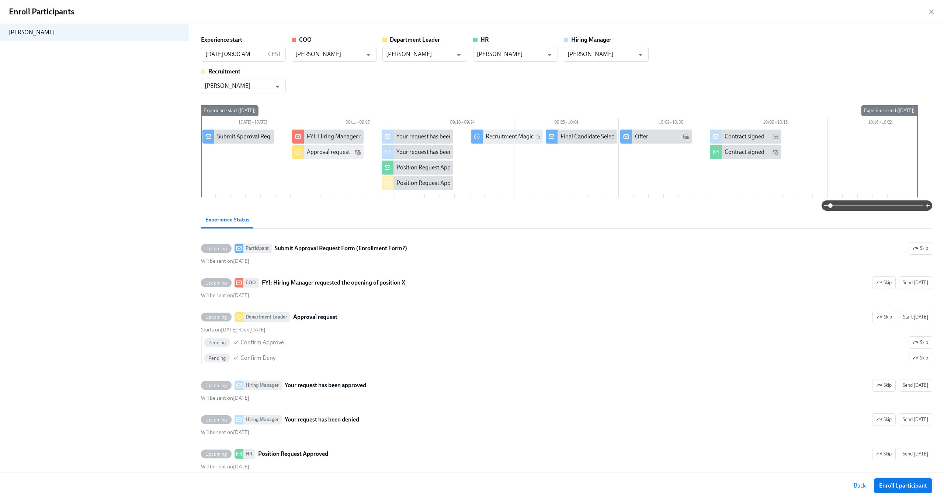
click at [899, 484] on span "Enroll 1 participant" at bounding box center [904, 485] width 48 height 7
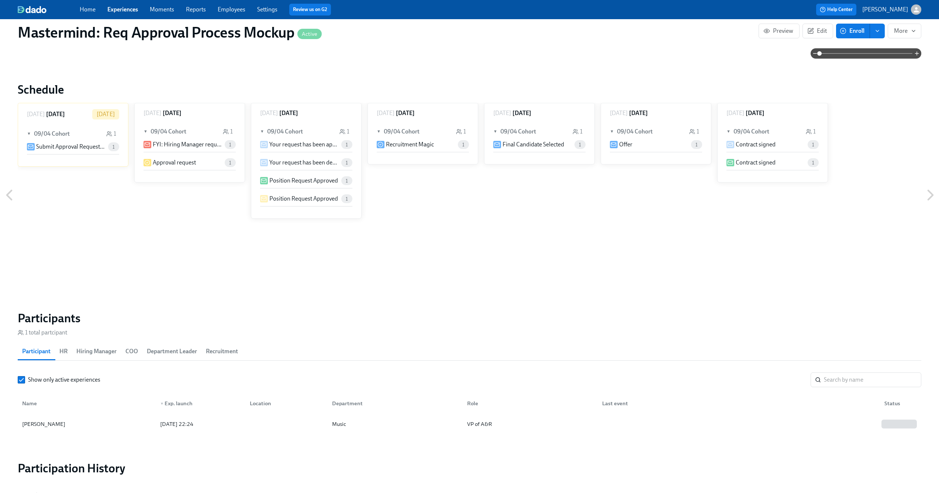
scroll to position [386, 0]
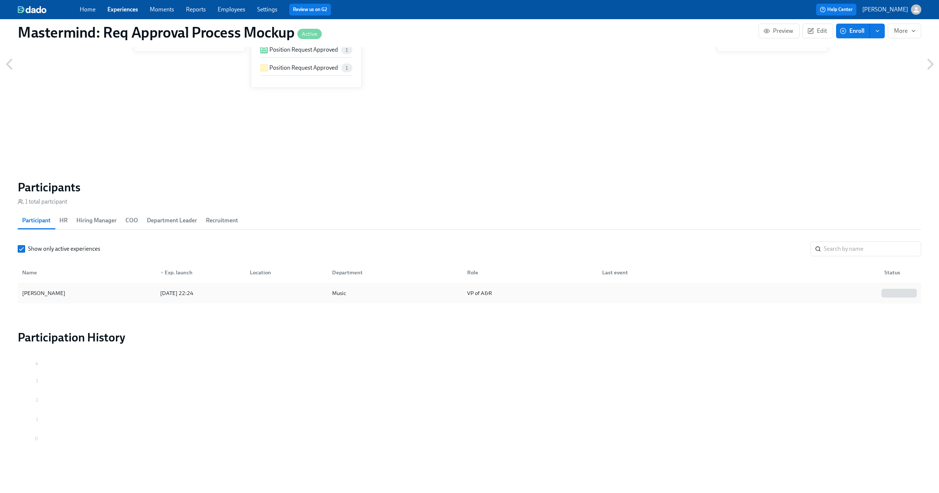
click at [618, 289] on div at bounding box center [737, 293] width 282 height 15
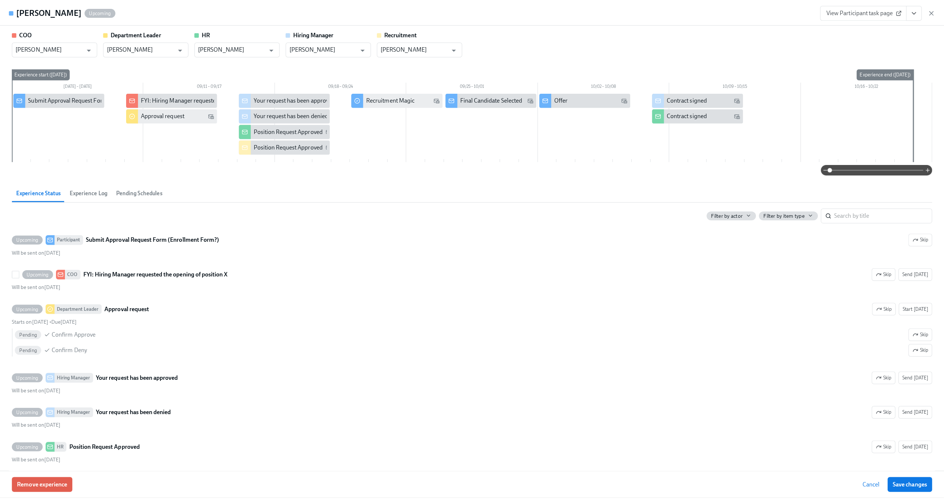
scroll to position [380, 0]
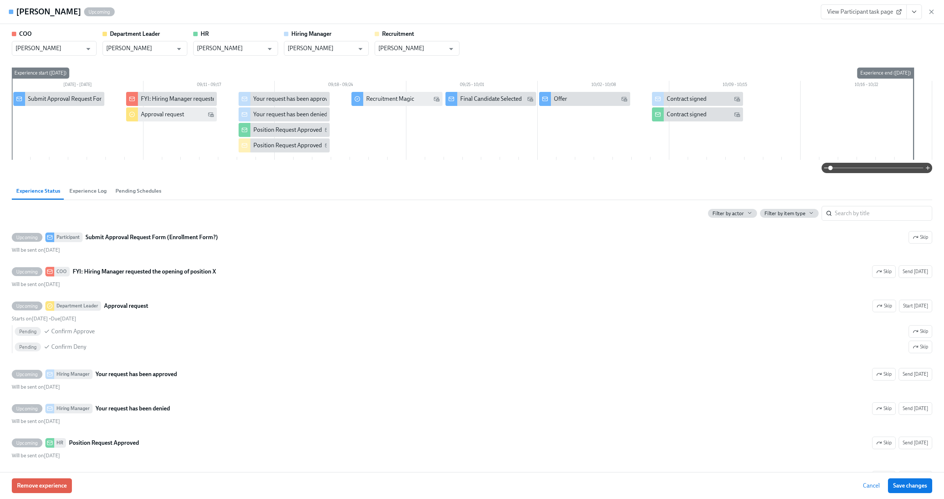
click at [483, 55] on div "COO Xzibit Jackson ​ Department Leader Jamal Lyon ​ HR Toby Flanderson ​ Hiring…" at bounding box center [472, 43] width 921 height 26
drag, startPoint x: 489, startPoint y: 47, endPoint x: 502, endPoint y: 4, distance: 45.4
click at [0, 0] on div "Hakeem Lyon Upcoming View Participant task page COO Xzibit Jackson ​ Department…" at bounding box center [472, 249] width 944 height 499
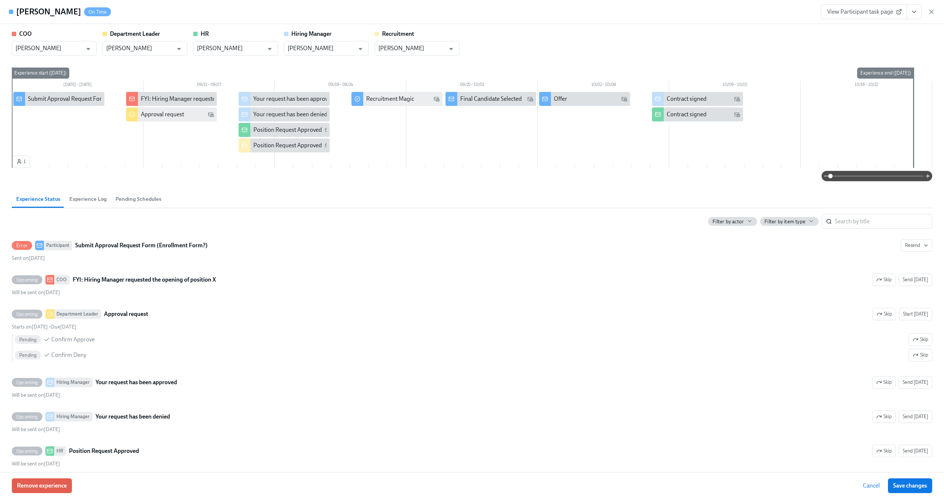
scroll to position [261, 0]
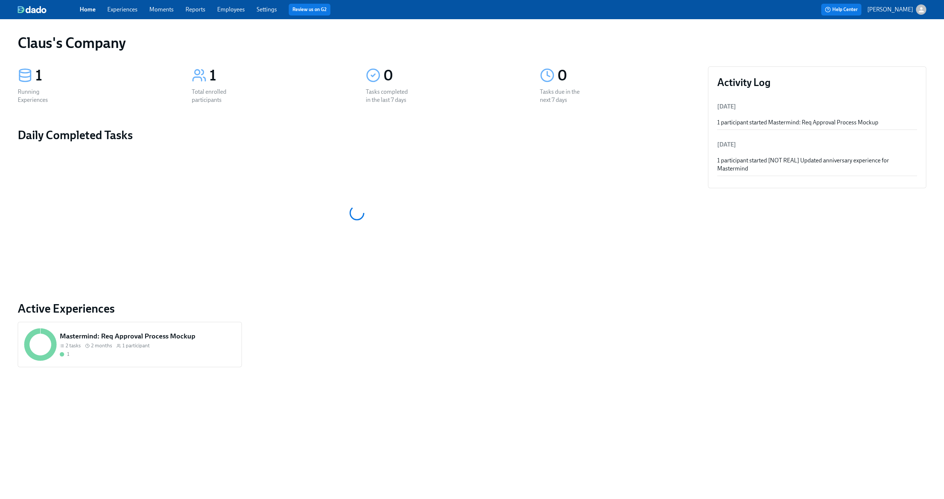
click at [922, 10] on icon "button" at bounding box center [922, 10] width 8 height 8
click at [893, 45] on span "Switch organization..." at bounding box center [886, 43] width 69 height 8
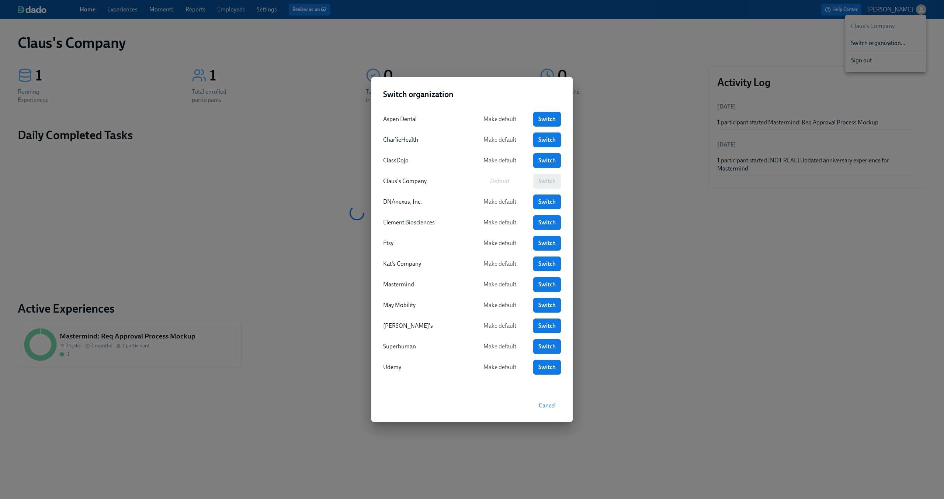
click at [540, 139] on span "Switch" at bounding box center [547, 139] width 17 height 7
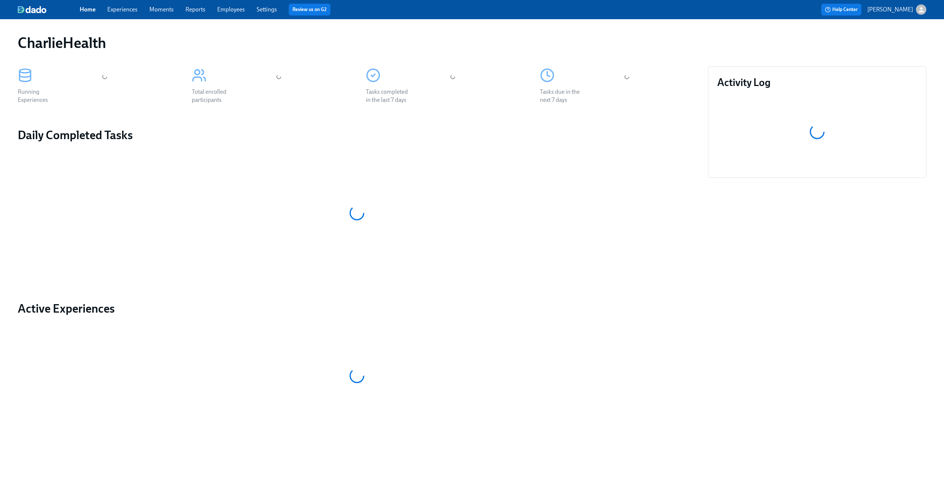
click at [263, 8] on link "Settings" at bounding box center [267, 9] width 20 height 7
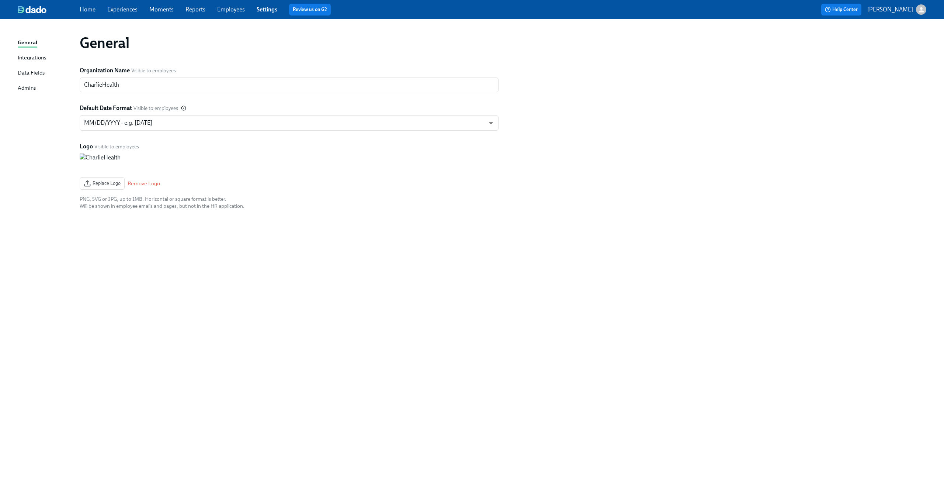
click at [222, 9] on link "Employees" at bounding box center [231, 9] width 28 height 7
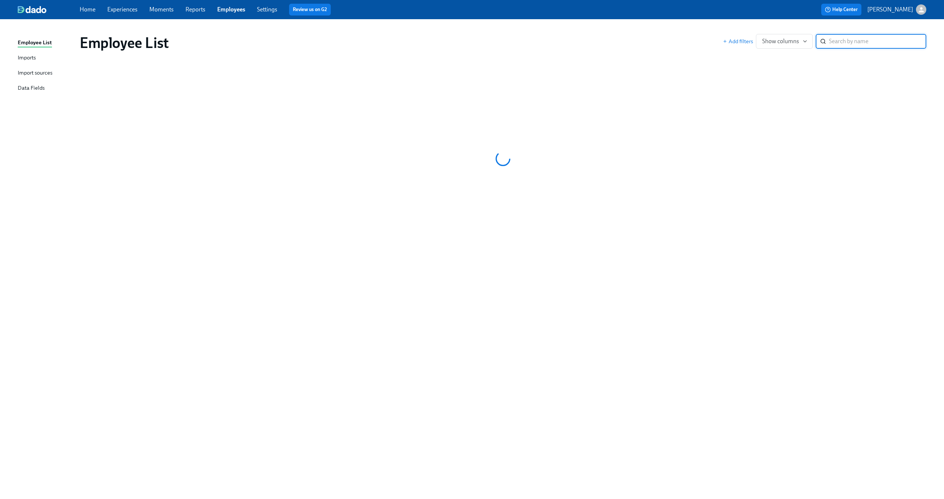
click at [35, 71] on div "Import sources" at bounding box center [35, 73] width 35 height 9
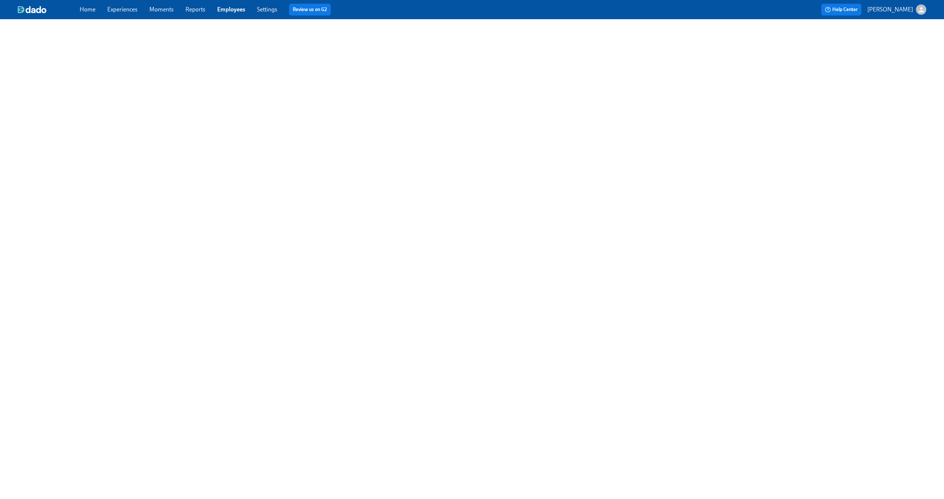
click at [239, 10] on link "Employees" at bounding box center [231, 9] width 28 height 7
click at [40, 70] on div "Import sources" at bounding box center [35, 73] width 35 height 9
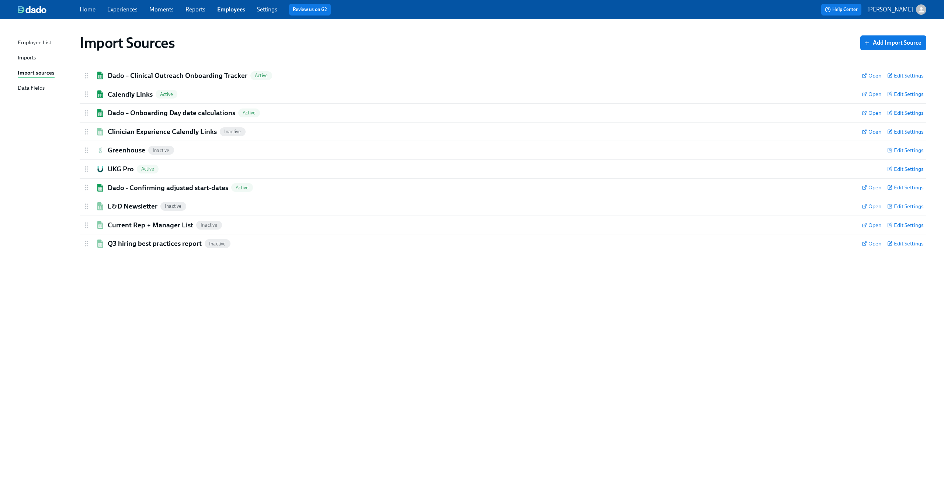
click at [39, 59] on link "Imports" at bounding box center [46, 57] width 56 height 9
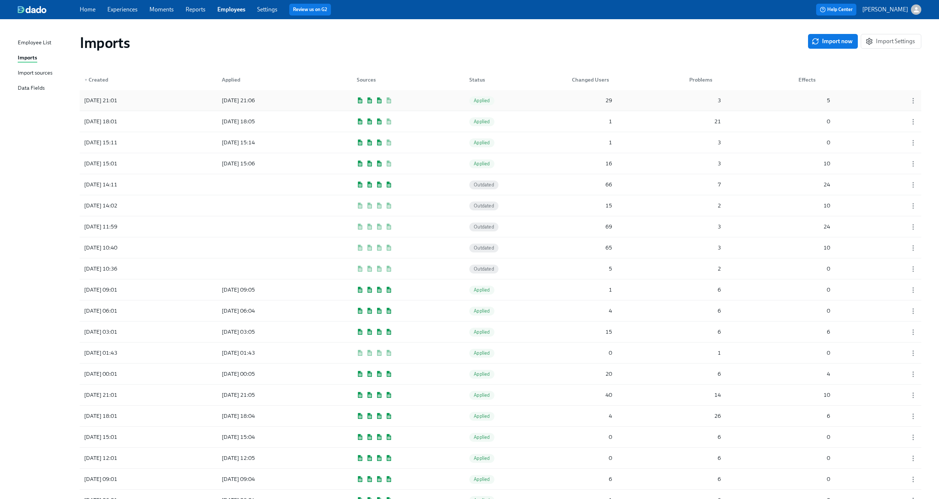
click at [626, 100] on div "[DATE] 21:01 [DATE] 21:06 Applied 29 3 5" at bounding box center [501, 100] width 842 height 21
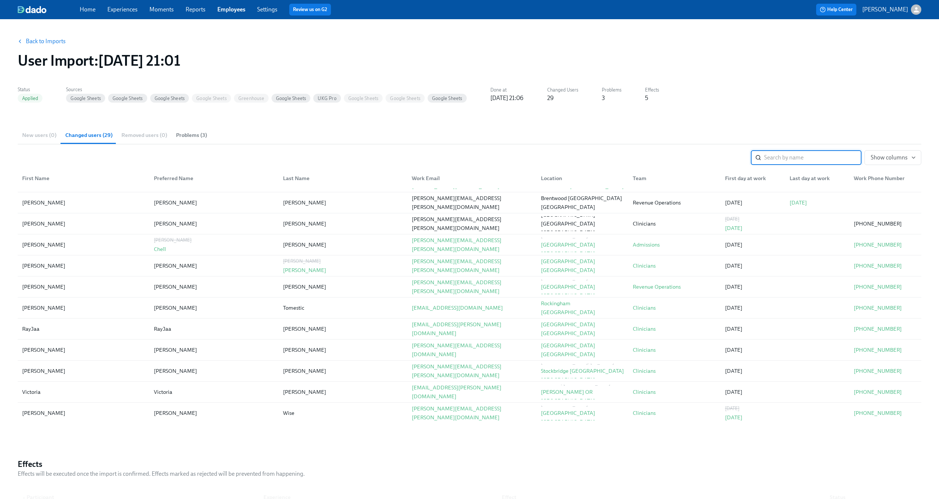
click at [238, 10] on link "Employees" at bounding box center [231, 9] width 28 height 7
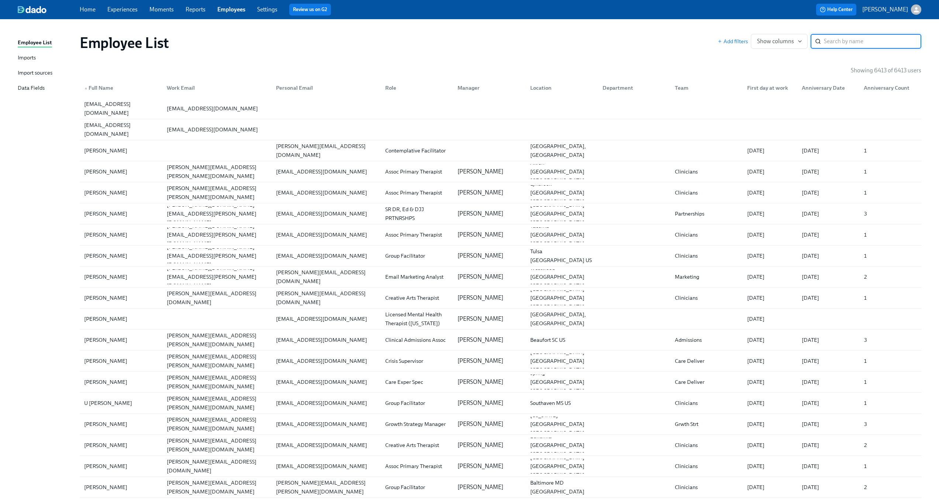
click at [39, 42] on div "Employee List" at bounding box center [35, 42] width 34 height 9
click at [835, 44] on input "search" at bounding box center [872, 41] width 97 height 15
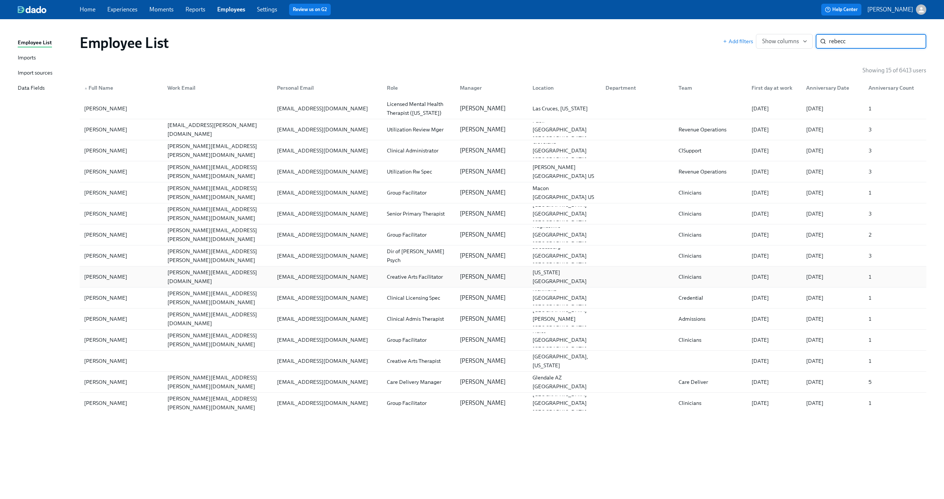
type input "rebecc"
click at [146, 276] on div "[PERSON_NAME]" at bounding box center [121, 276] width 80 height 15
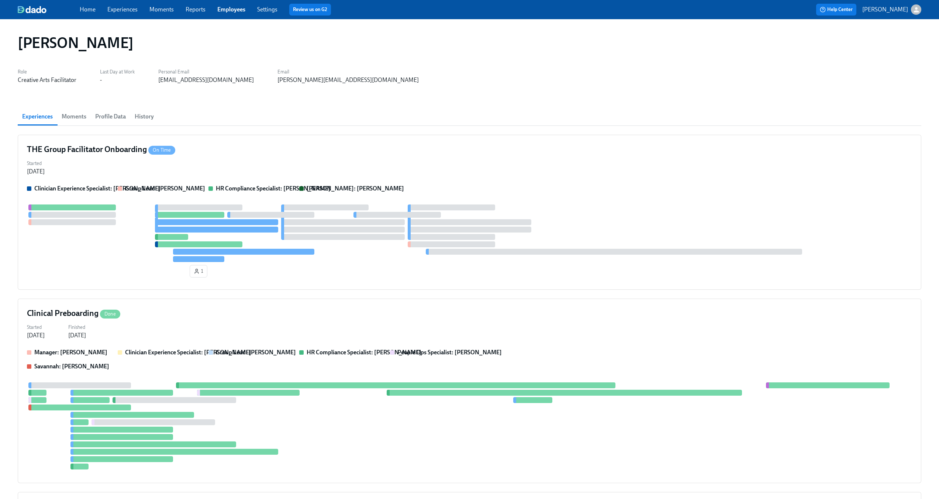
click at [119, 115] on span "Profile Data" at bounding box center [110, 116] width 31 height 10
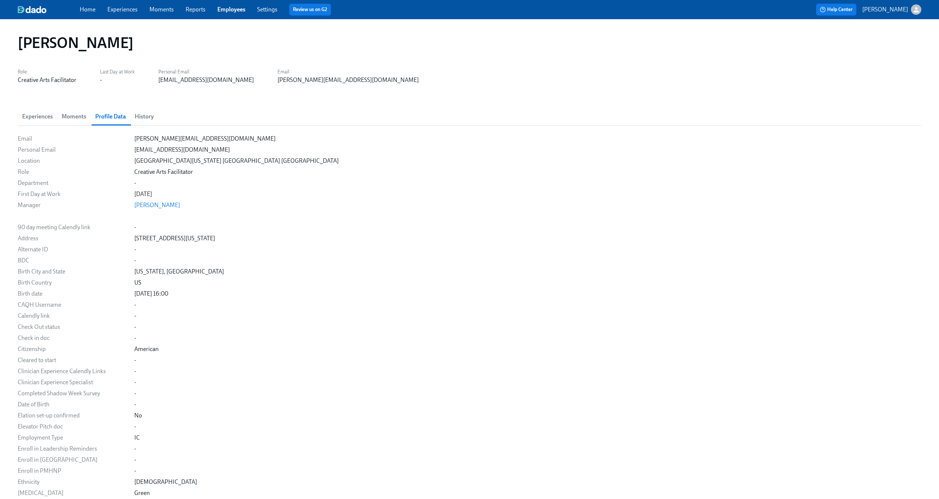
click at [139, 115] on span "History" at bounding box center [144, 116] width 19 height 10
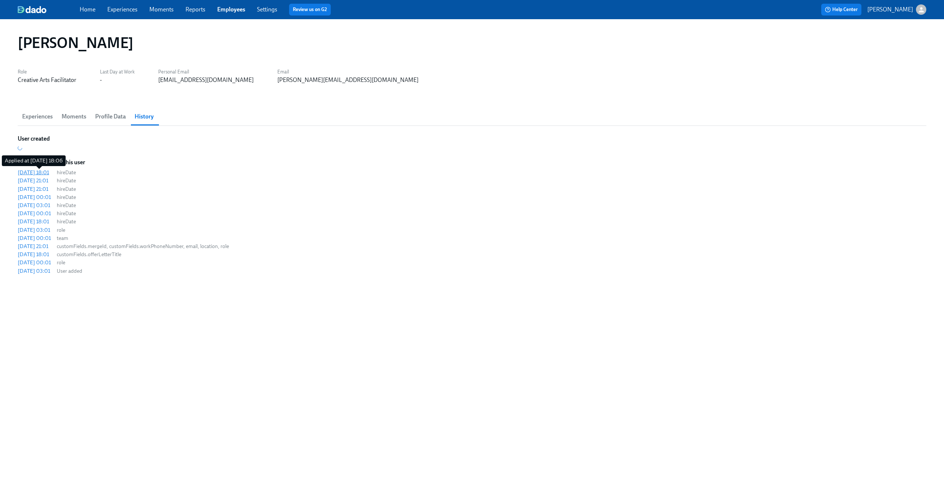
click at [38, 174] on div "[DATE] 18:01" at bounding box center [33, 172] width 31 height 7
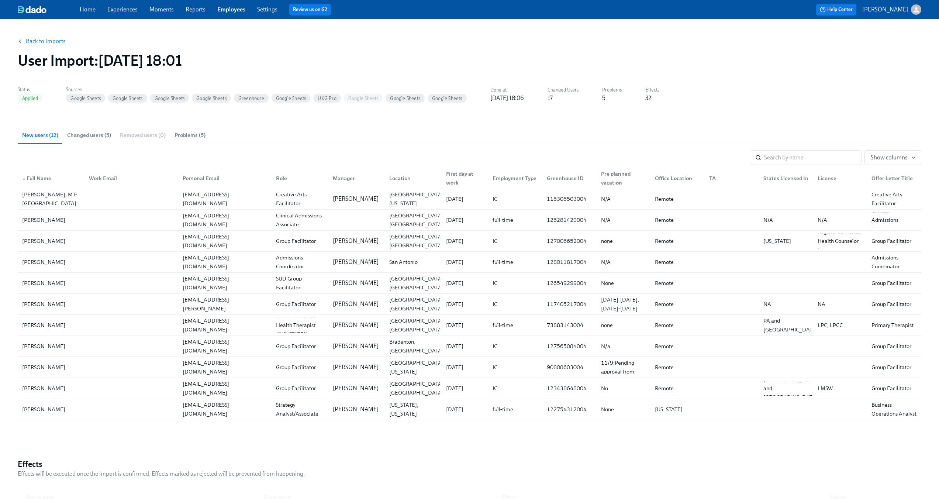
click at [88, 142] on button "Changed users (5)" at bounding box center [89, 135] width 53 height 18
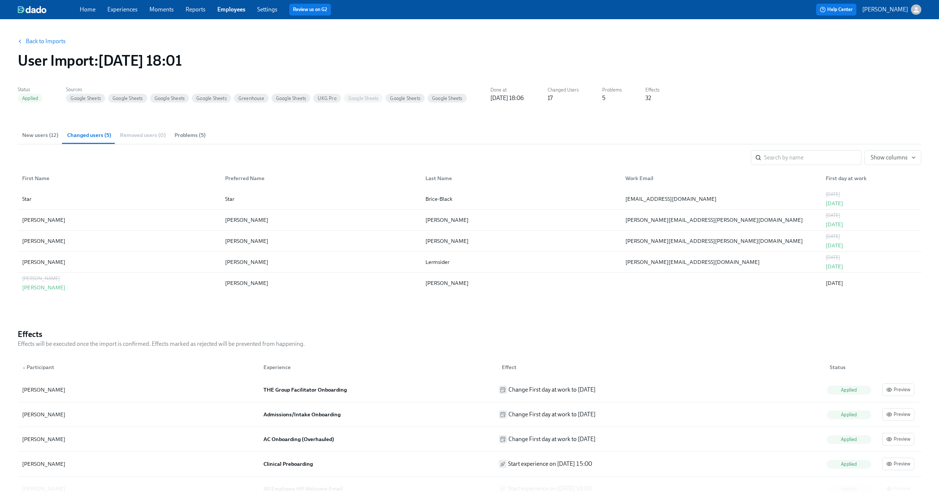
click at [36, 42] on link "Back to Imports" at bounding box center [46, 41] width 40 height 7
